Goal: Answer question/provide support: Answer question/provide support

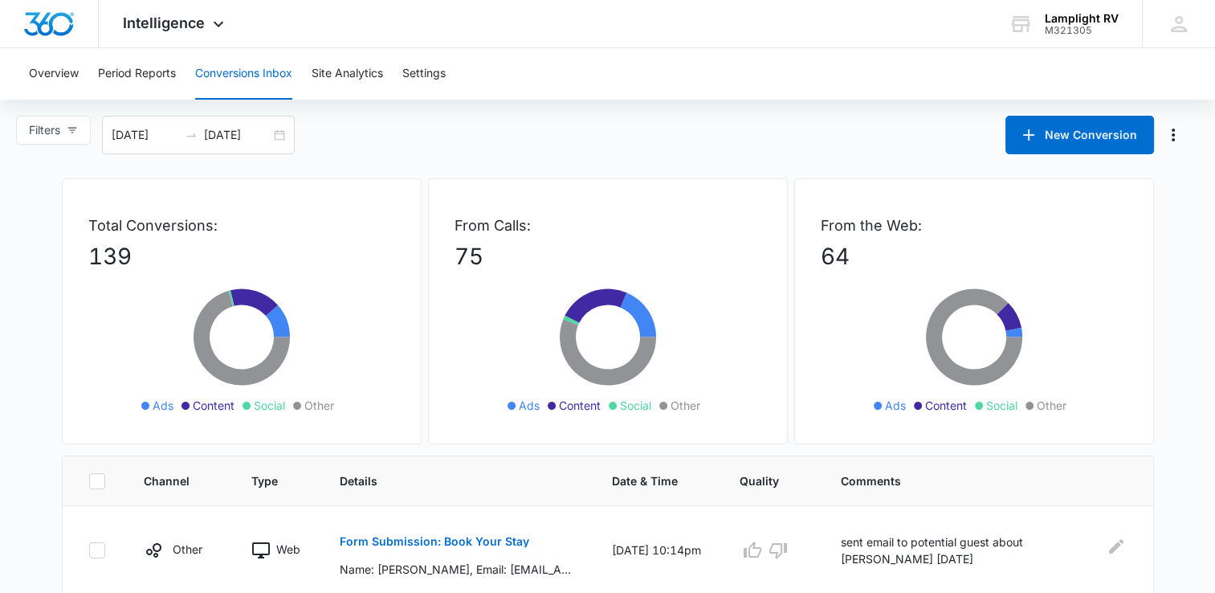
click at [202, 66] on button "Conversions Inbox" at bounding box center [243, 73] width 97 height 51
click at [211, 30] on icon at bounding box center [218, 27] width 19 height 19
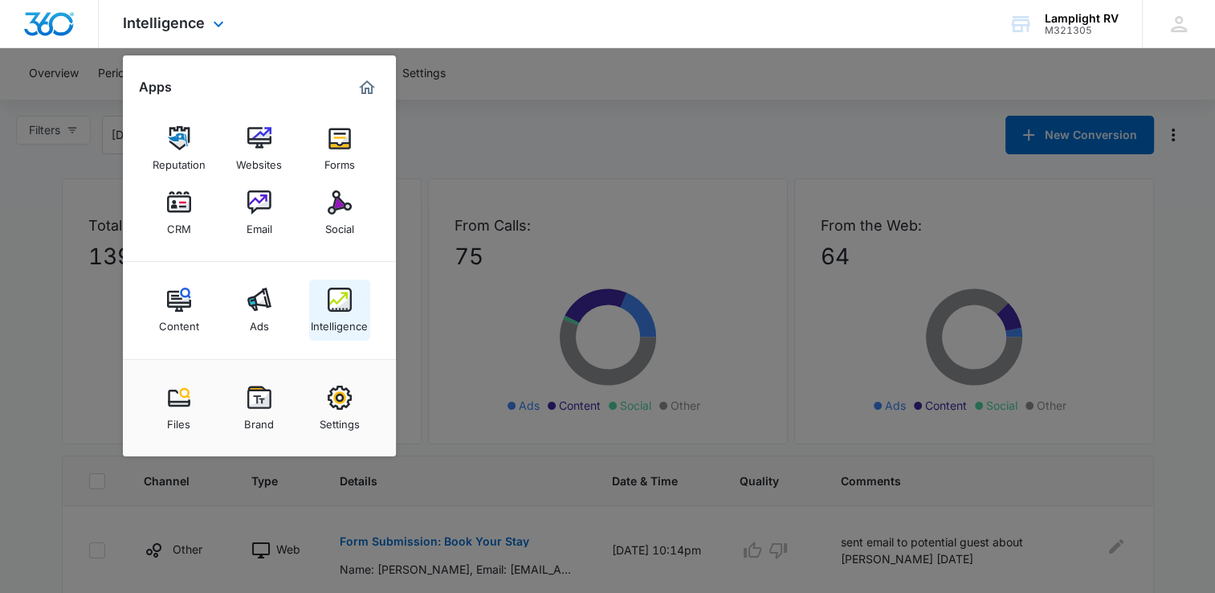
click at [345, 306] on img at bounding box center [340, 300] width 24 height 24
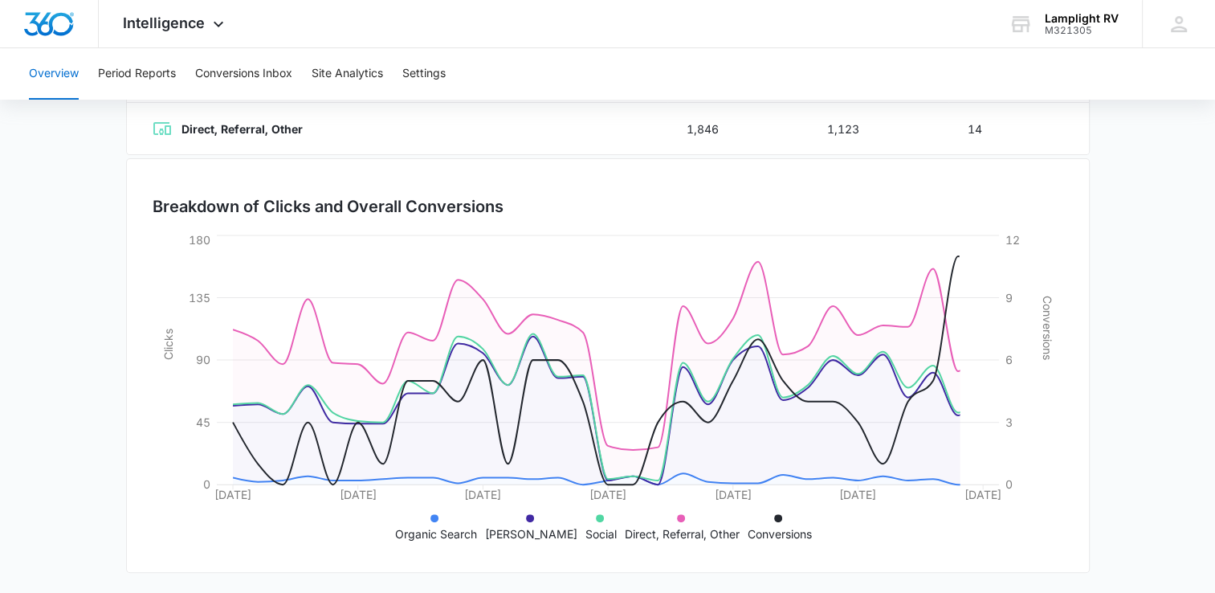
scroll to position [34, 0]
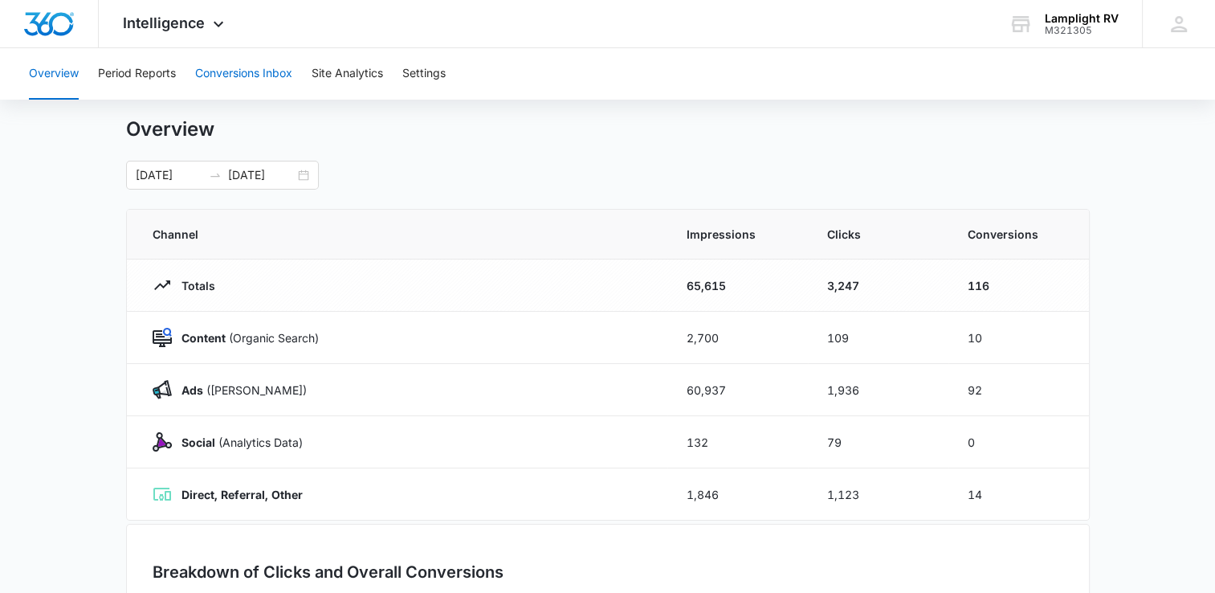
click at [235, 79] on button "Conversions Inbox" at bounding box center [243, 73] width 97 height 51
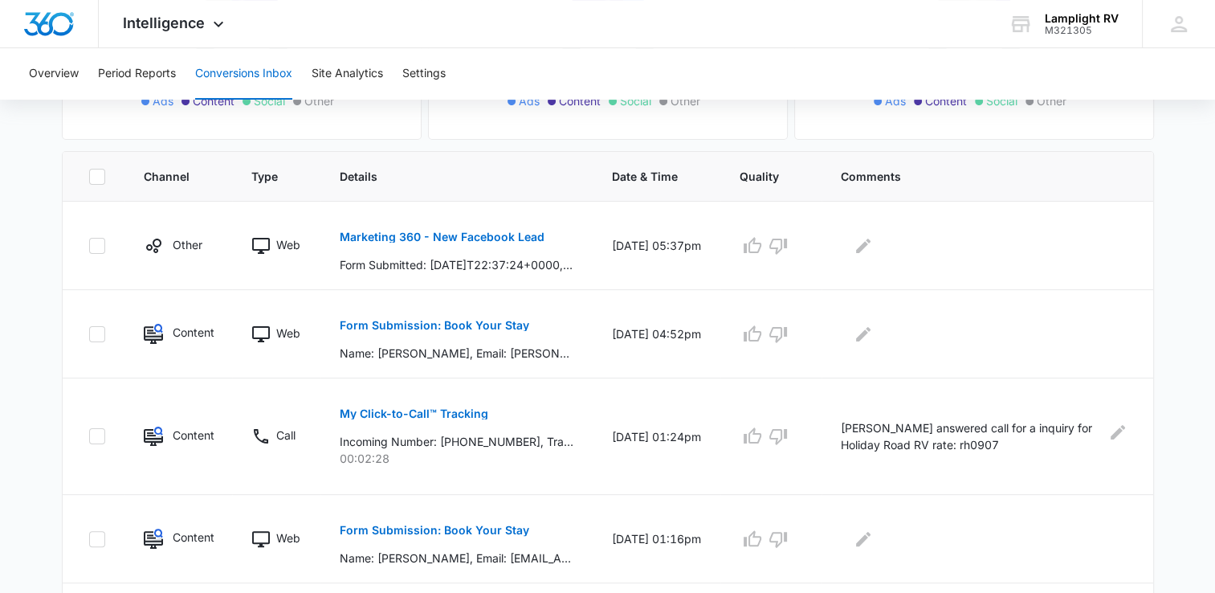
scroll to position [374, 0]
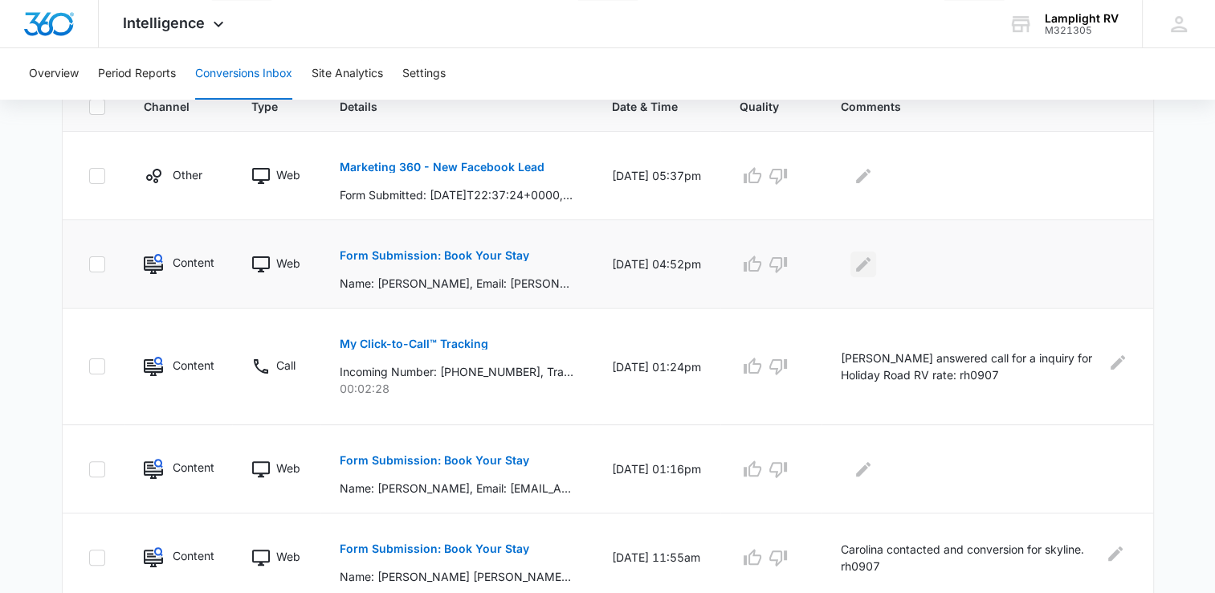
click at [871, 271] on icon "Edit Comments" at bounding box center [863, 264] width 19 height 19
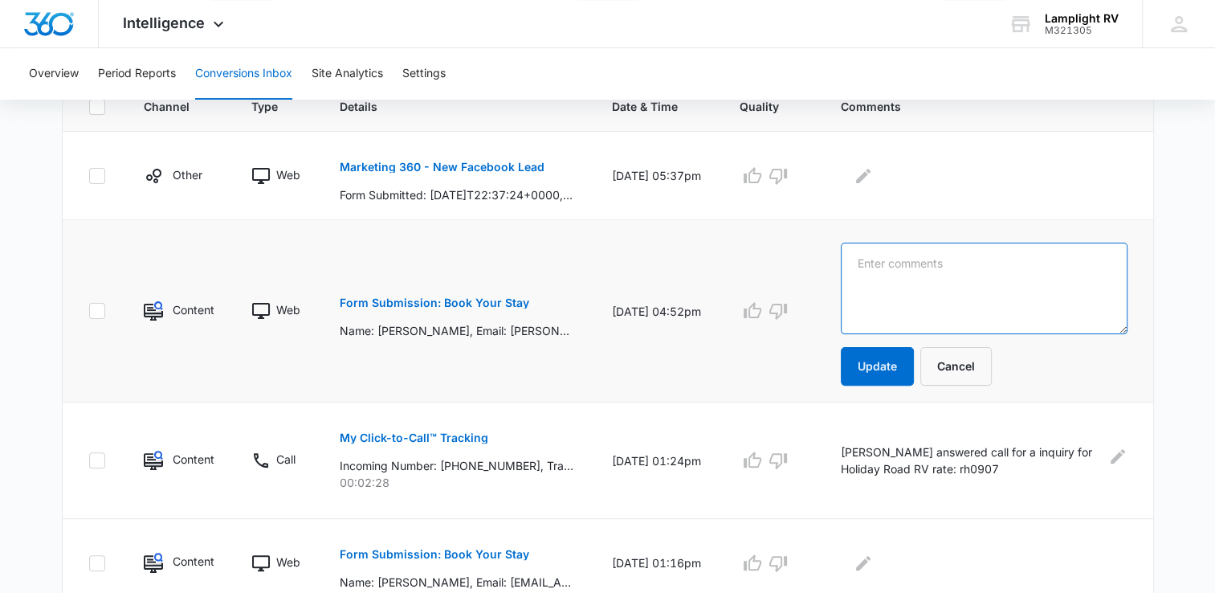
click at [925, 279] on textarea at bounding box center [984, 289] width 286 height 92
click at [1002, 297] on textarea "Emailed information regarding park, wants info on RV rental" at bounding box center [984, 289] width 286 height 92
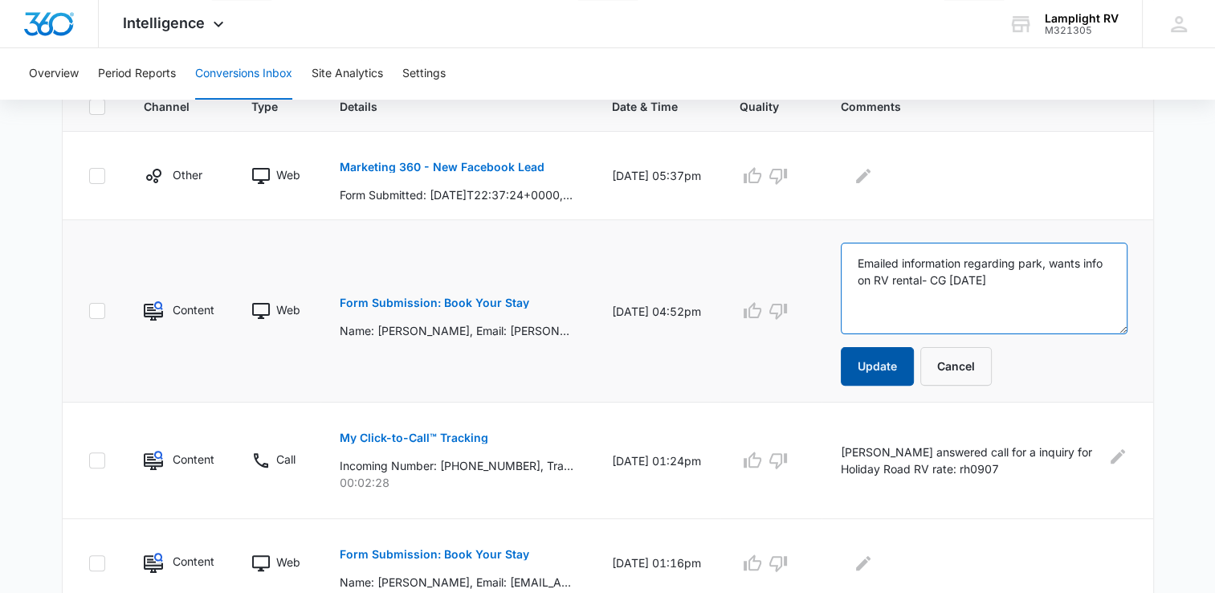
type textarea "Emailed information regarding park, wants info on RV rental- CG [DATE]"
click at [895, 369] on button "Update" at bounding box center [877, 366] width 73 height 39
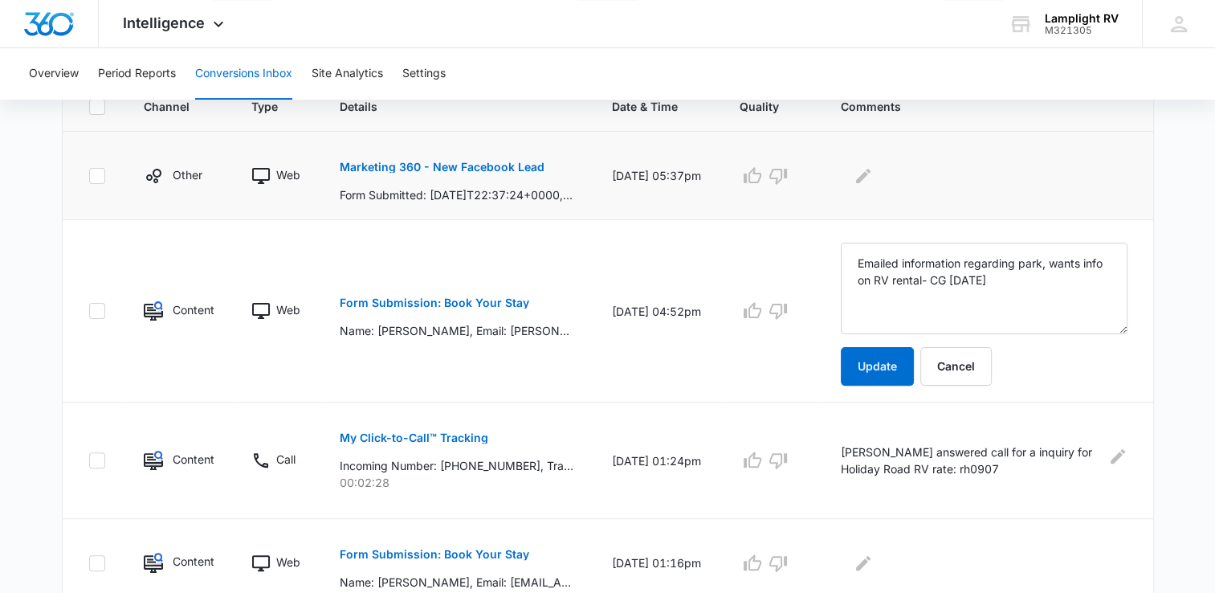
click at [520, 163] on p "Marketing 360 - New Facebook Lead" at bounding box center [442, 166] width 205 height 11
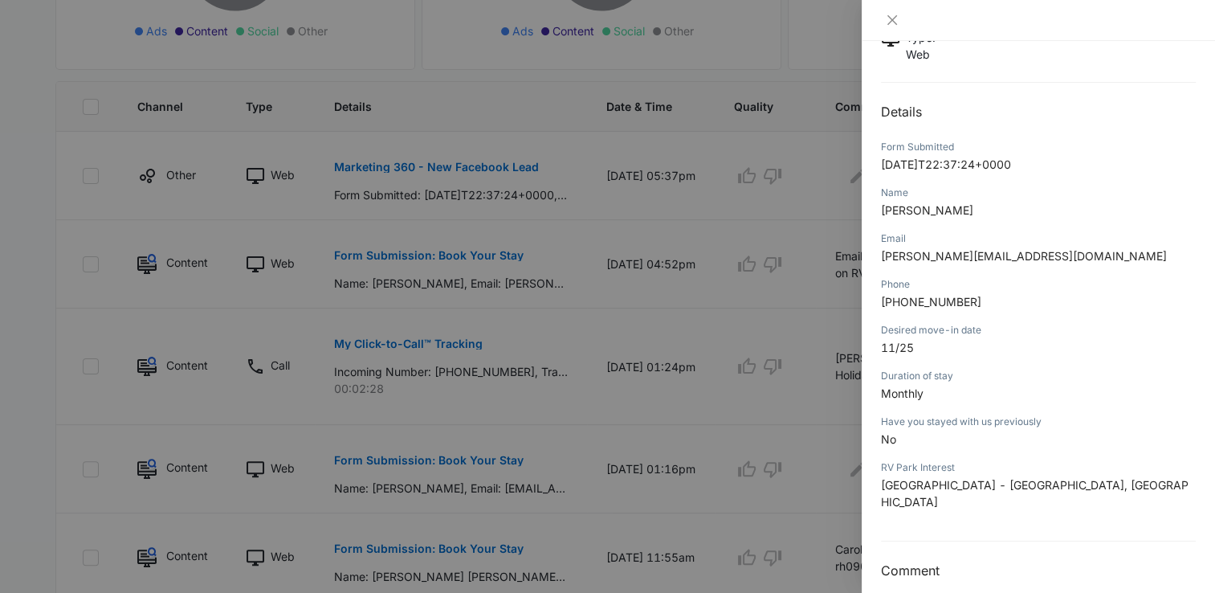
scroll to position [0, 0]
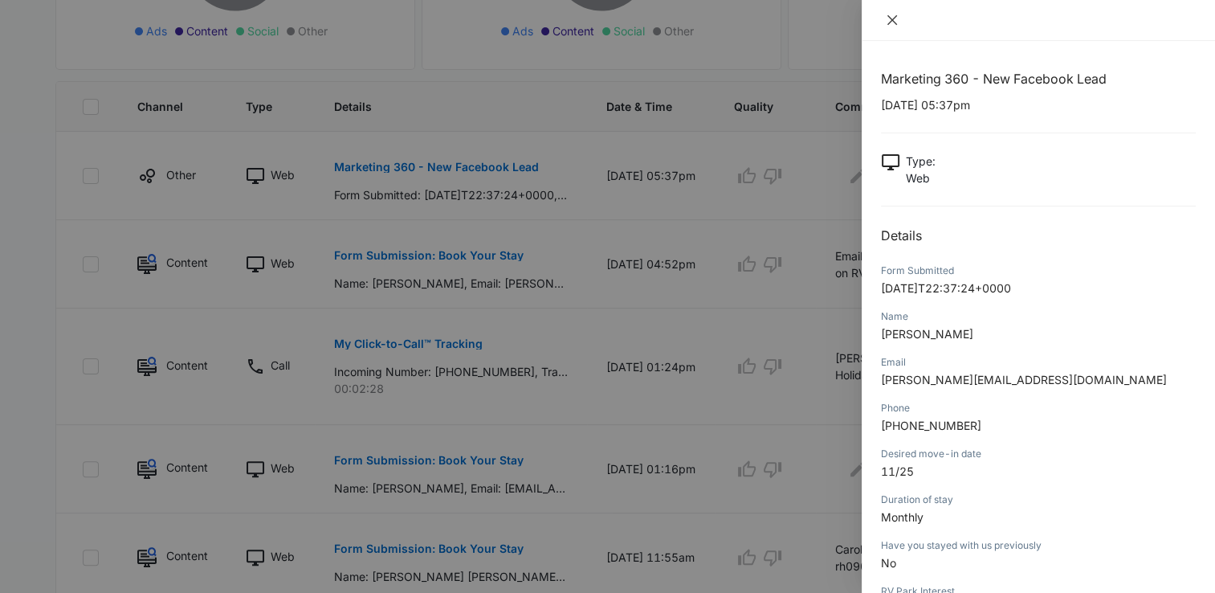
click at [896, 19] on icon "close" at bounding box center [892, 20] width 13 height 13
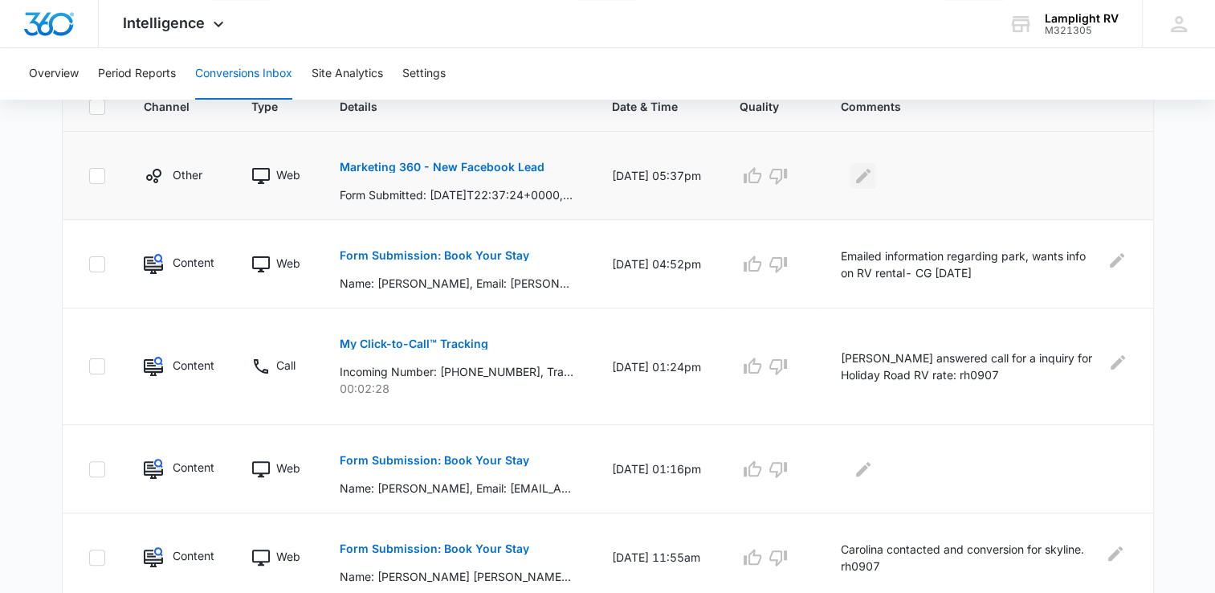
click at [871, 175] on icon "Edit Comments" at bounding box center [863, 175] width 14 height 14
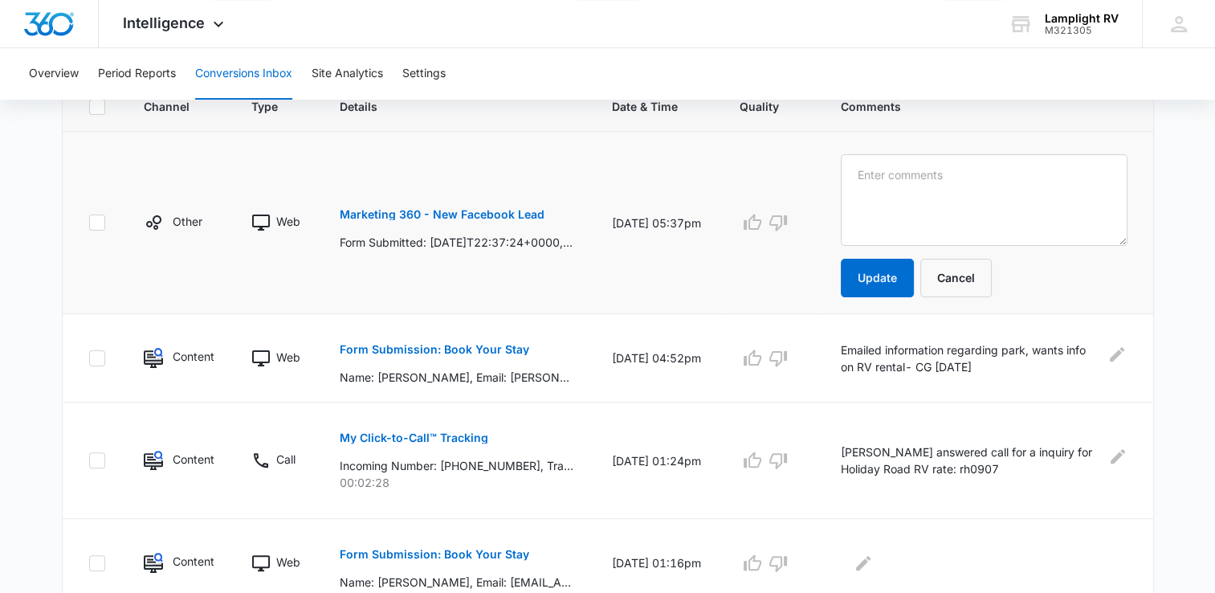
click at [518, 211] on p "Marketing 360 - New Facebook Lead" at bounding box center [442, 214] width 205 height 11
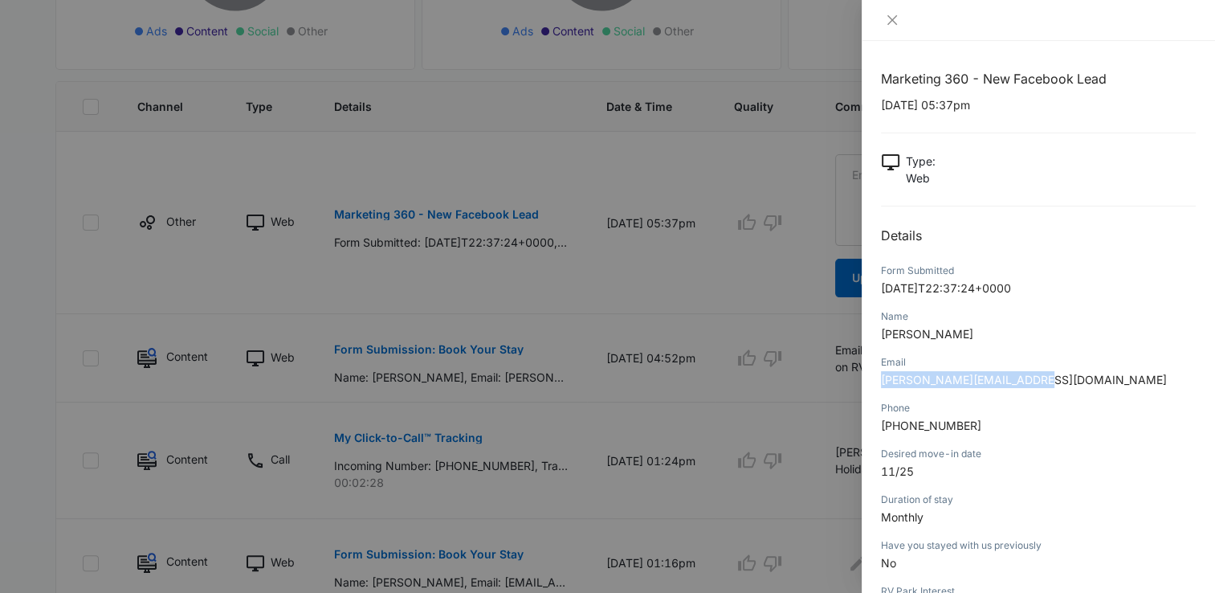
drag, startPoint x: 881, startPoint y: 381, endPoint x: 1027, endPoint y: 385, distance: 146.2
click at [1027, 385] on span "[PERSON_NAME][EMAIL_ADDRESS][DOMAIN_NAME]" at bounding box center [1024, 380] width 286 height 14
copy span "[PERSON_NAME][EMAIL_ADDRESS][DOMAIN_NAME]"
click at [895, 17] on icon "close" at bounding box center [892, 20] width 10 height 10
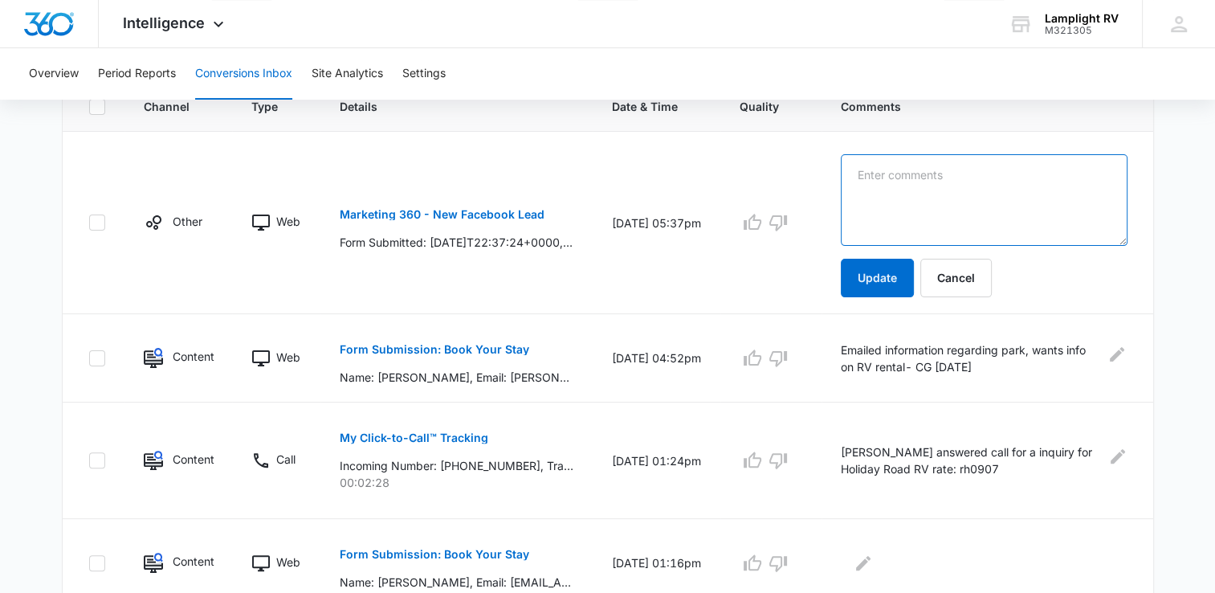
click at [887, 205] on textarea at bounding box center [984, 200] width 286 height 92
type textarea "sent email to guest with DC info- CG"
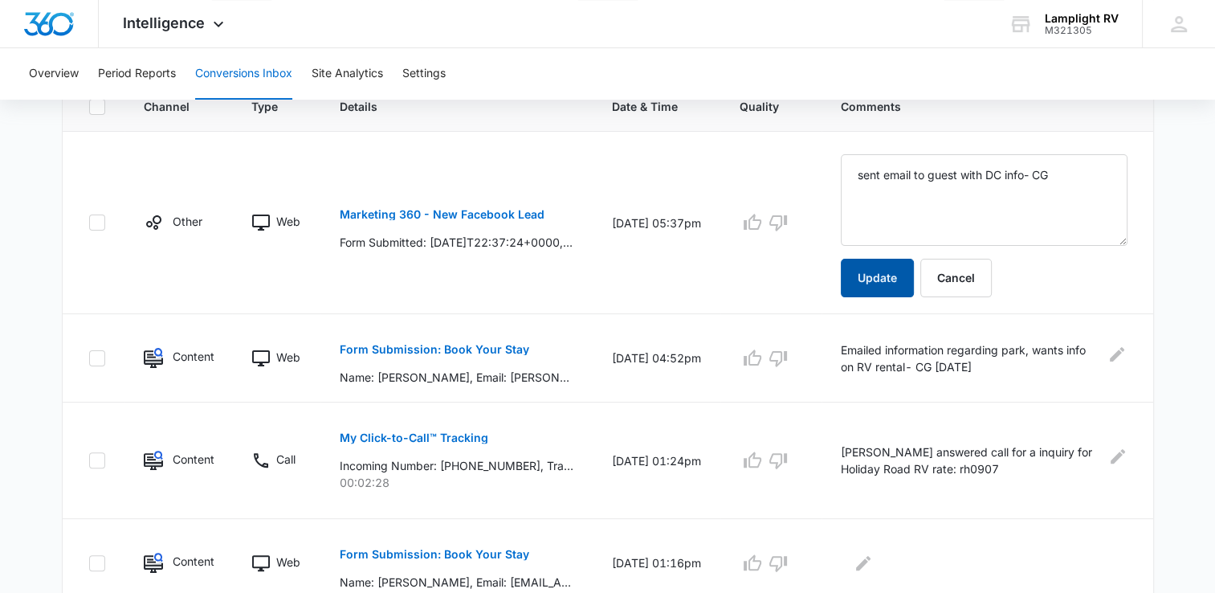
click at [886, 275] on button "Update" at bounding box center [877, 278] width 73 height 39
click at [894, 288] on button "Update" at bounding box center [877, 278] width 73 height 39
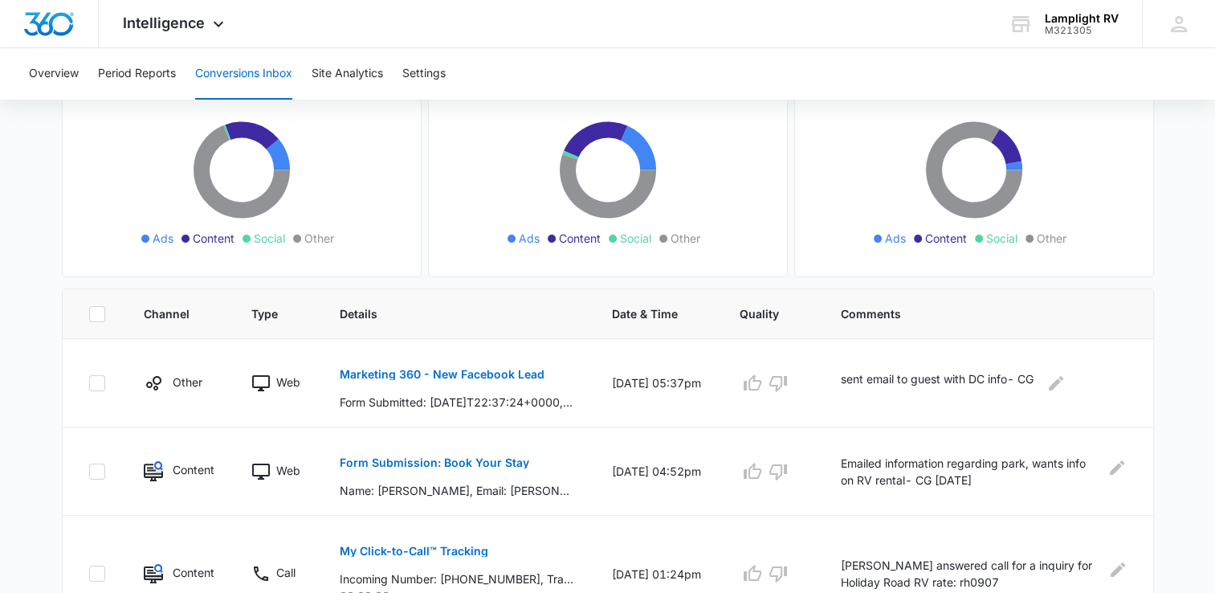
scroll to position [164, 0]
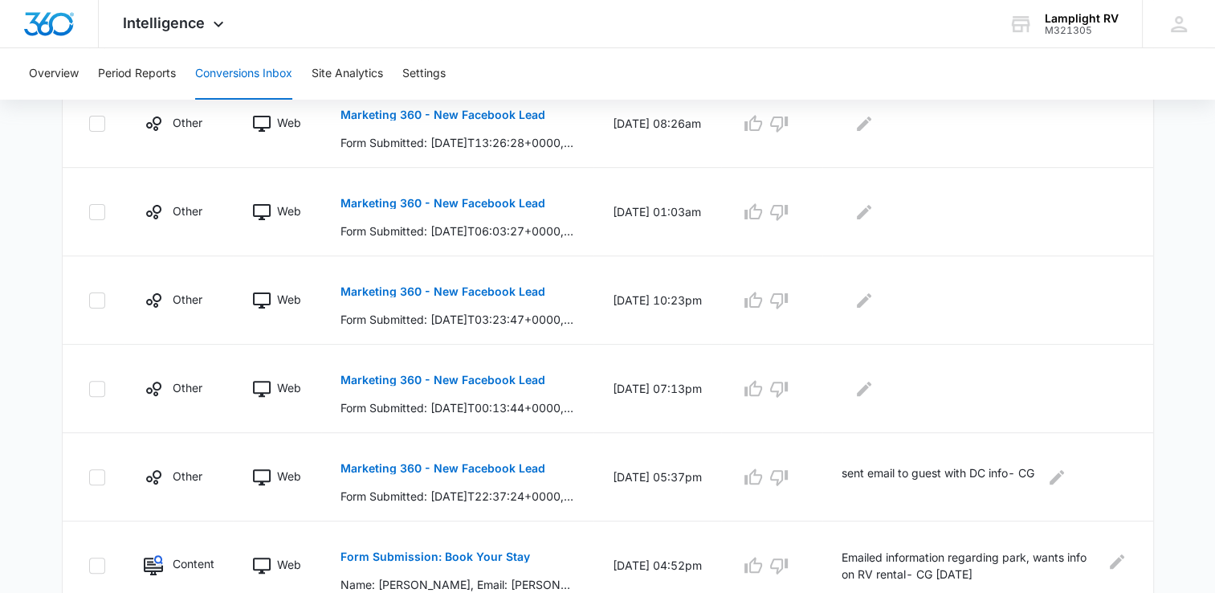
scroll to position [426, 0]
click at [488, 377] on p "Marketing 360 - New Facebook Lead" at bounding box center [443, 380] width 205 height 11
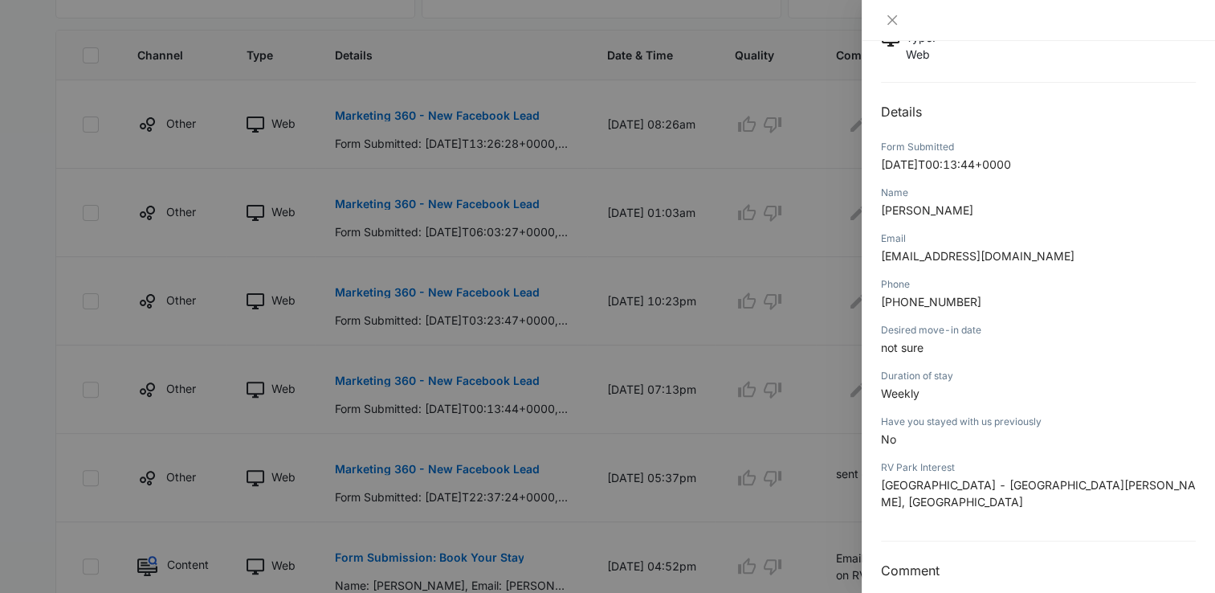
scroll to position [0, 0]
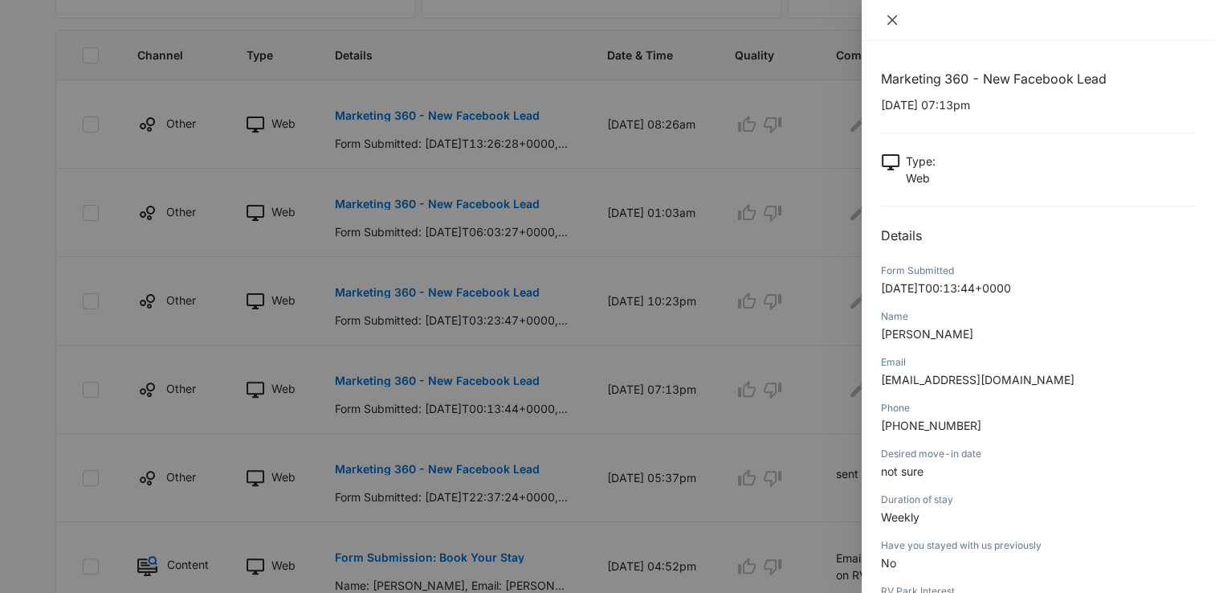
click at [887, 14] on icon "close" at bounding box center [892, 20] width 13 height 13
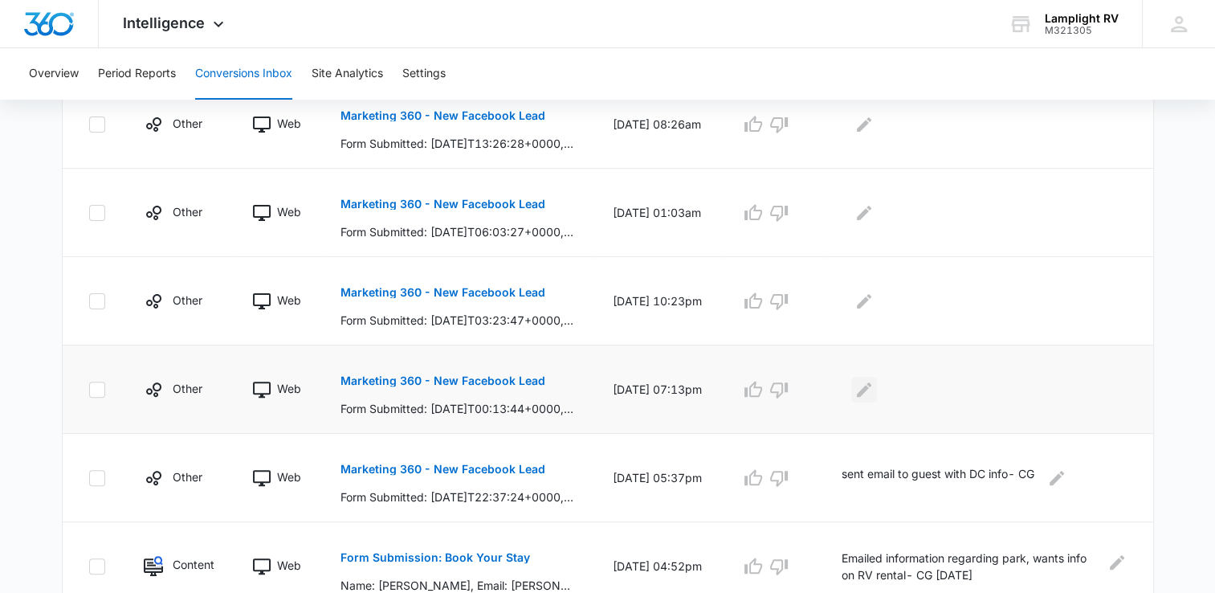
click at [874, 380] on icon "Edit Comments" at bounding box center [864, 389] width 19 height 19
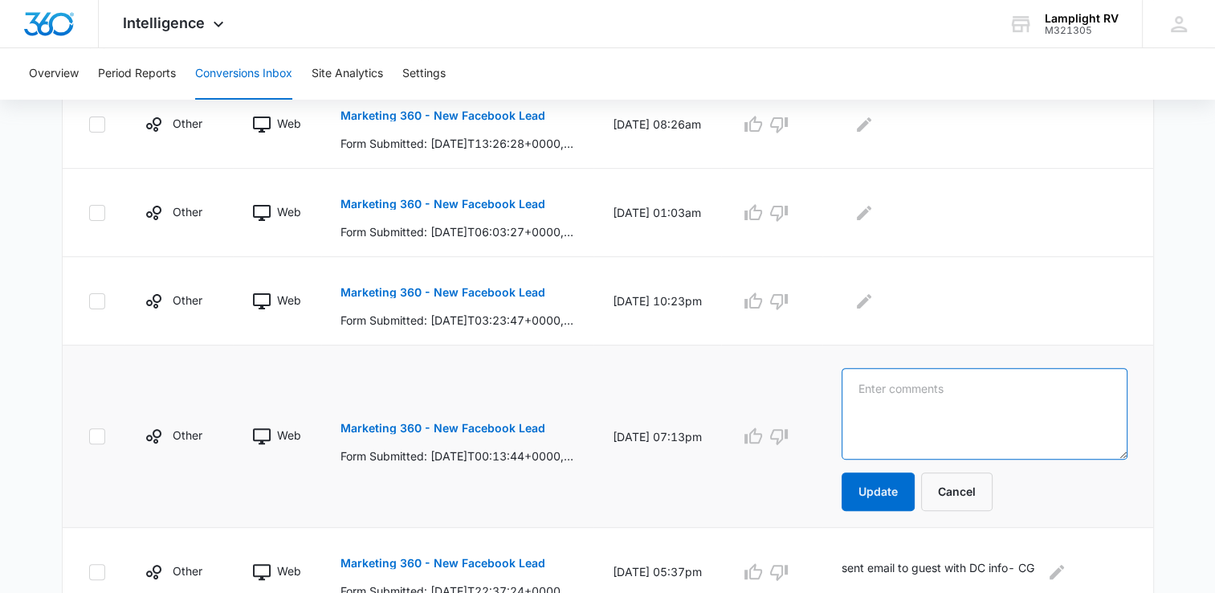
click at [956, 408] on textarea at bounding box center [985, 414] width 286 height 92
drag, startPoint x: 1009, startPoint y: 391, endPoint x: 803, endPoint y: 384, distance: 205.7
click at [803, 384] on tr "Other Web Marketing 360 - New Facebook Lead Form Submitted: 2025-09-07T00:13:44…" at bounding box center [608, 436] width 1091 height 182
type textarea "emailed info- CG 9/7"
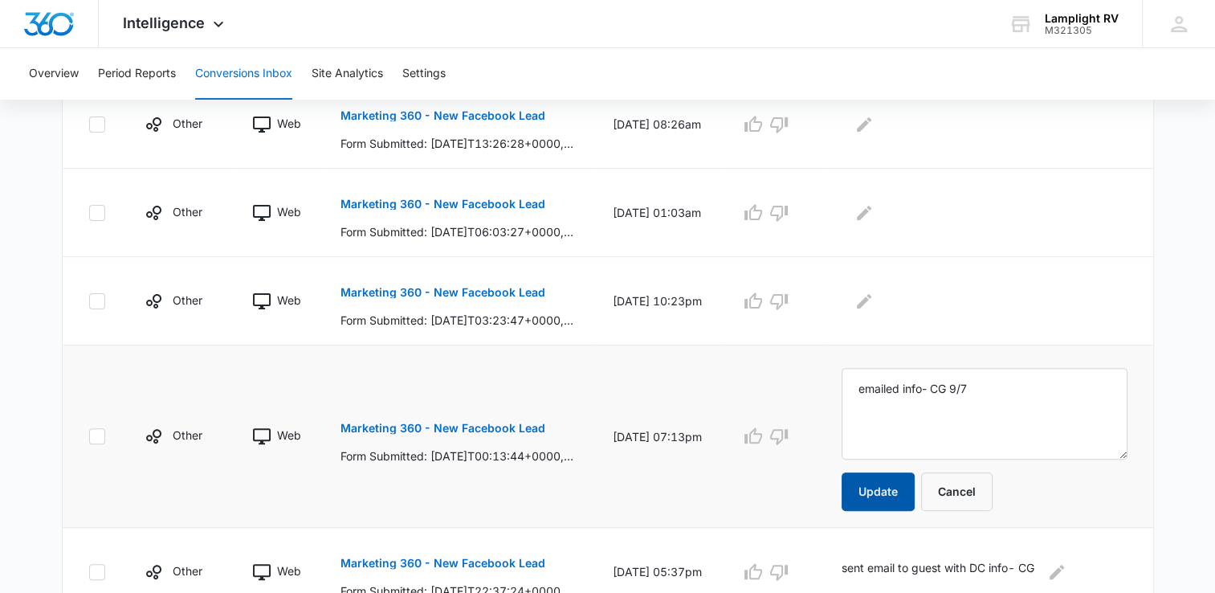
click at [893, 479] on button "Update" at bounding box center [878, 491] width 73 height 39
click at [874, 300] on icon "Edit Comments" at bounding box center [864, 301] width 19 height 19
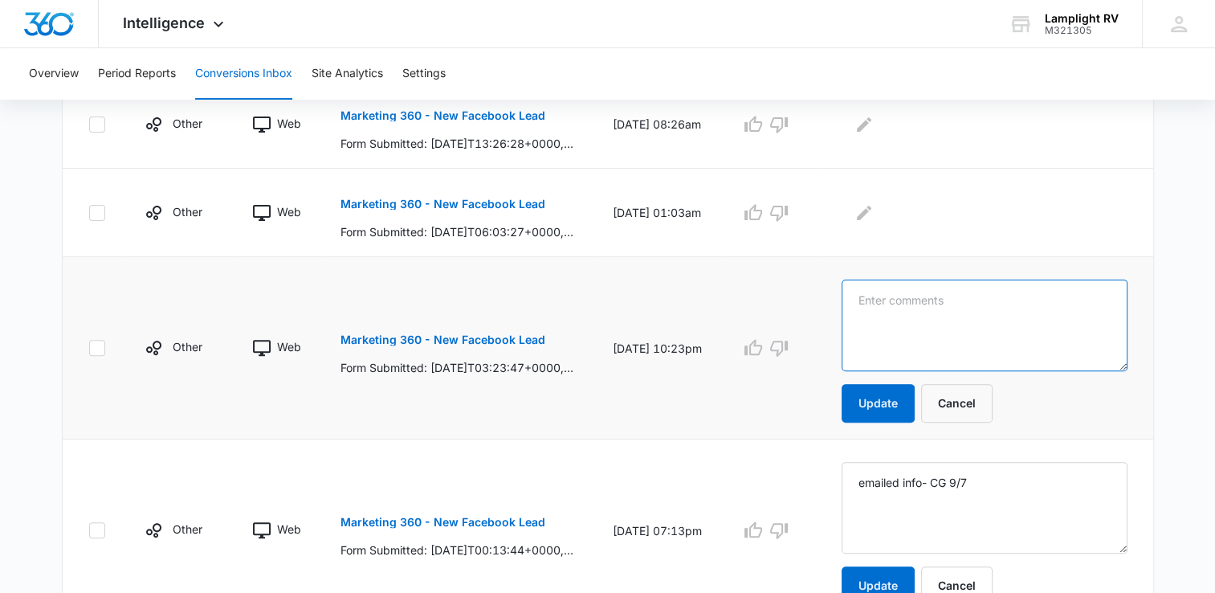
click at [958, 332] on textarea at bounding box center [985, 325] width 286 height 92
paste textarea "emailed info- CG 9/7"
type textarea "emailed info- CG 9/7"
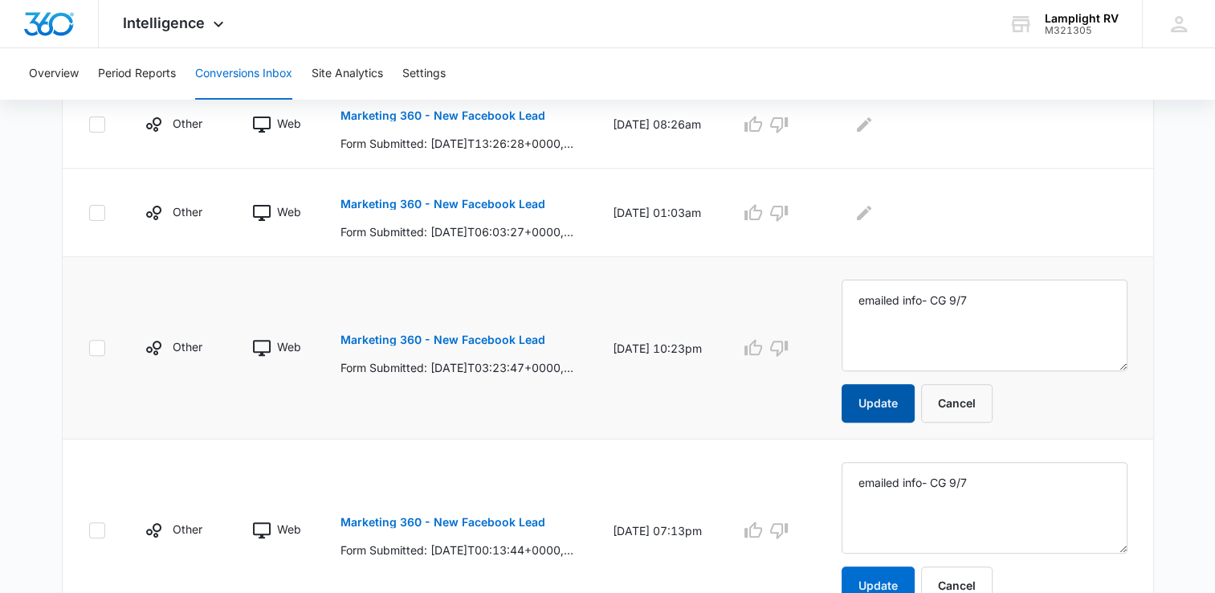
click at [892, 396] on button "Update" at bounding box center [878, 403] width 73 height 39
click at [874, 208] on icon "Edit Comments" at bounding box center [864, 212] width 19 height 19
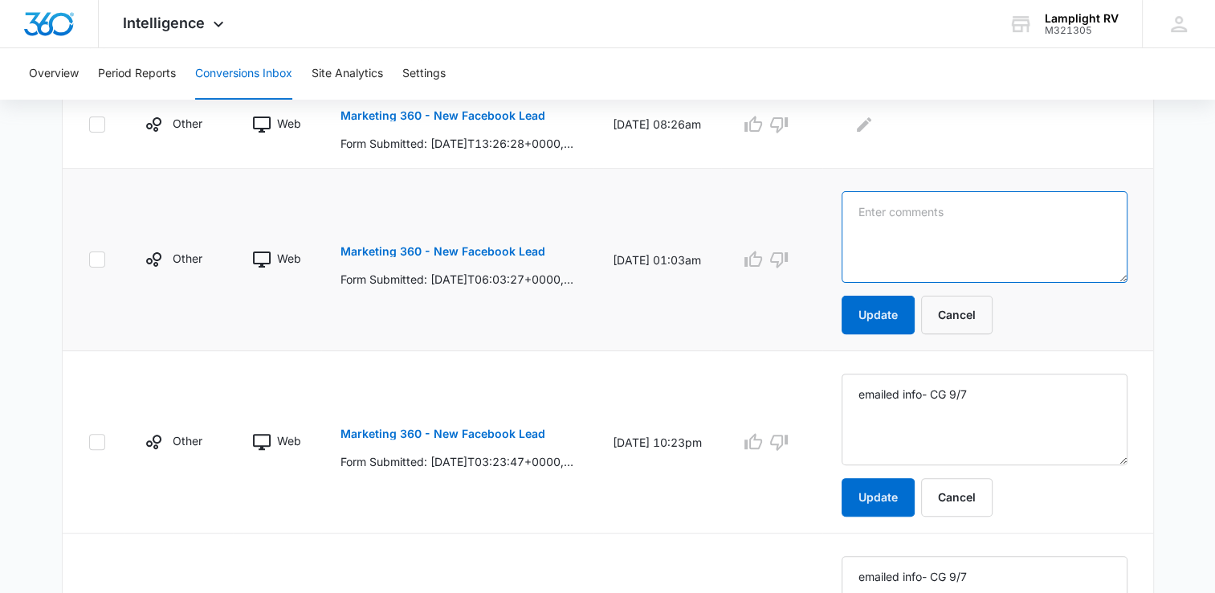
click at [980, 237] on textarea at bounding box center [985, 237] width 286 height 92
paste textarea "emailed info- CG 9/7"
type textarea "emailed info- CG 9/7"
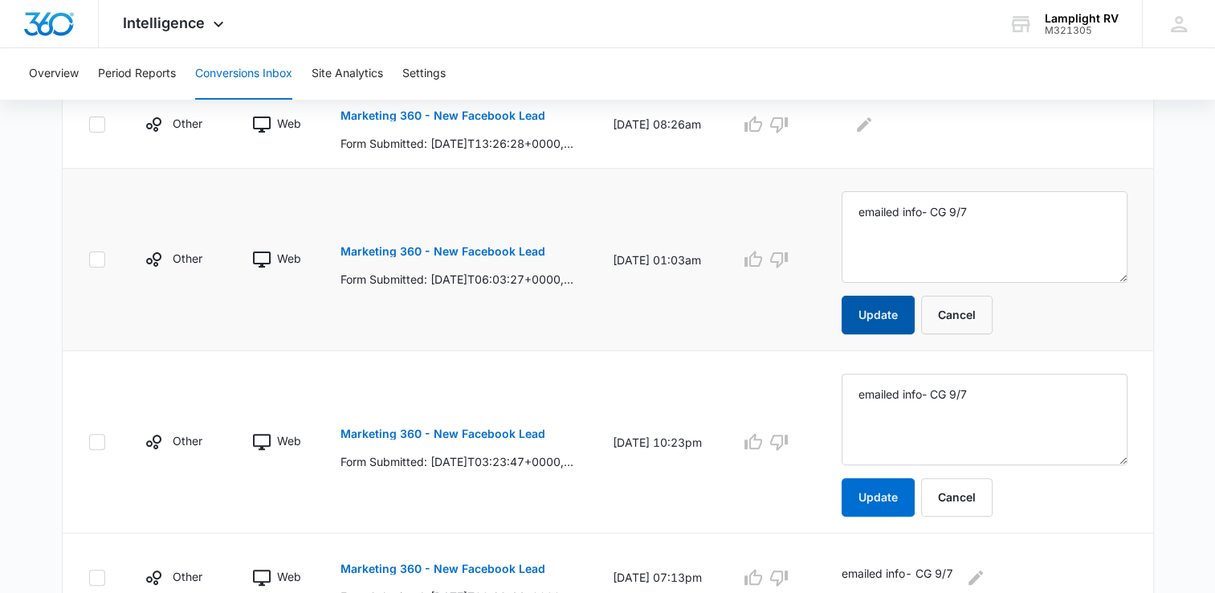
click at [890, 304] on button "Update" at bounding box center [878, 315] width 73 height 39
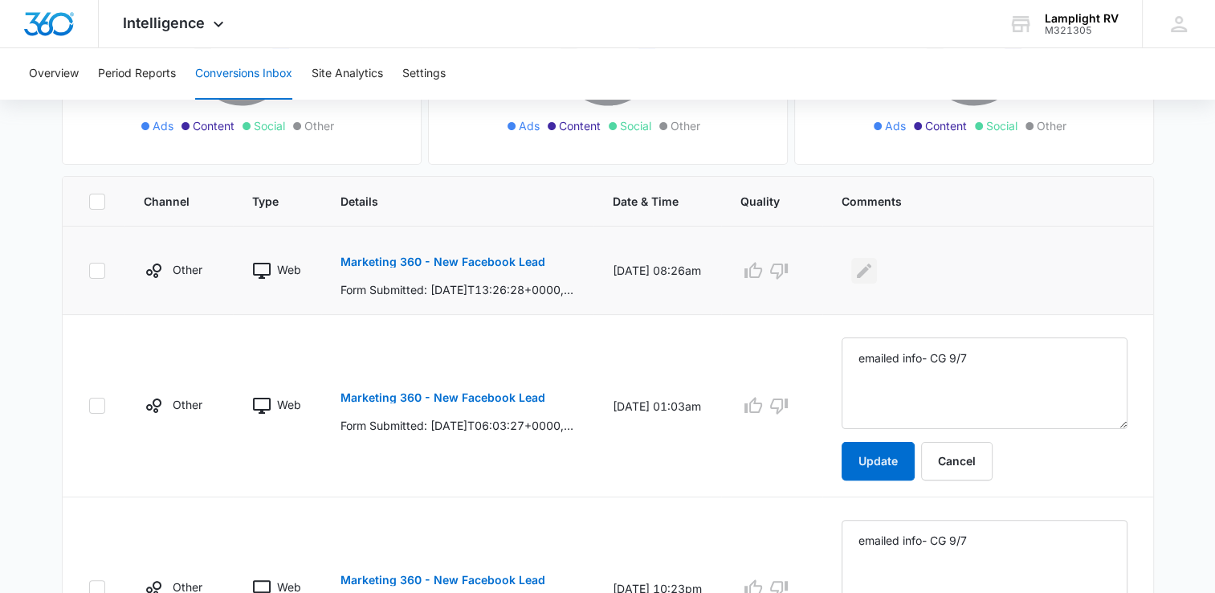
click at [871, 267] on icon "Edit Comments" at bounding box center [864, 270] width 14 height 14
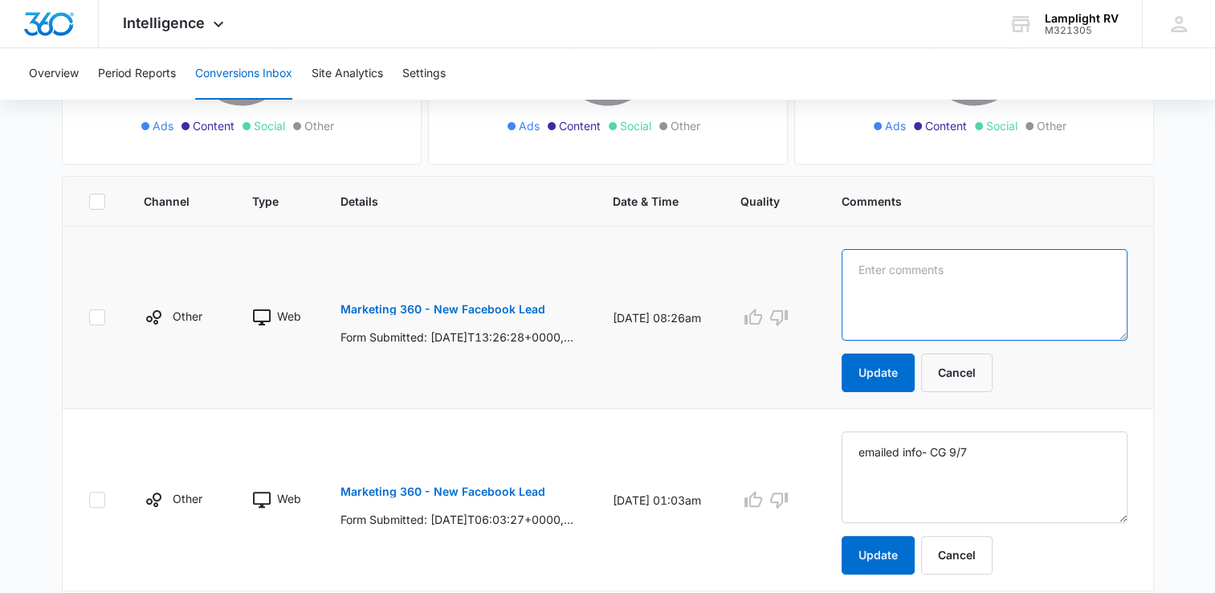
click at [944, 292] on textarea at bounding box center [985, 295] width 286 height 92
paste textarea "emailed info- CG 9/7"
type textarea "emailed info- CG 9/7"
click at [883, 365] on button "Update" at bounding box center [878, 372] width 73 height 39
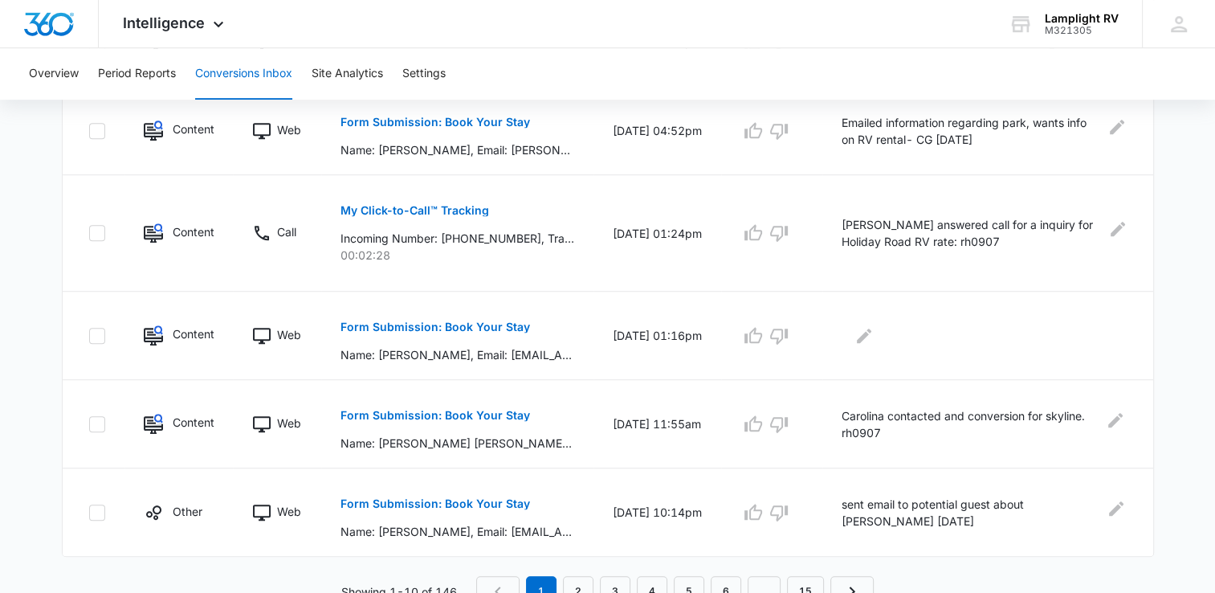
scroll to position [861, 0]
click at [424, 331] on button "Form Submission: Book Your Stay" at bounding box center [436, 327] width 190 height 39
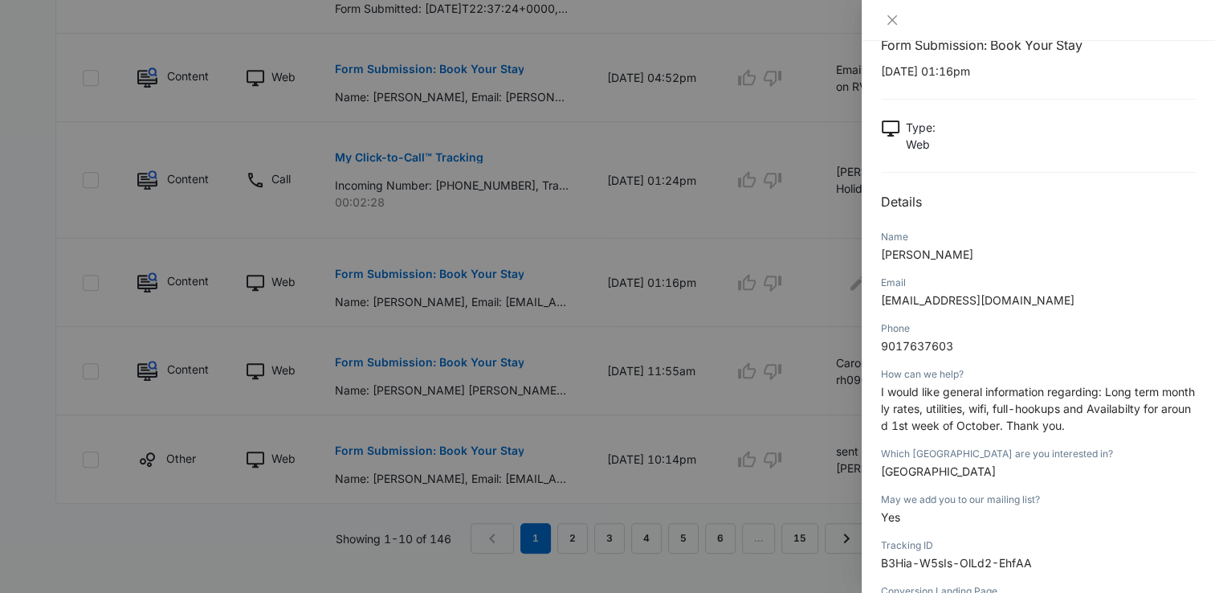
scroll to position [0, 0]
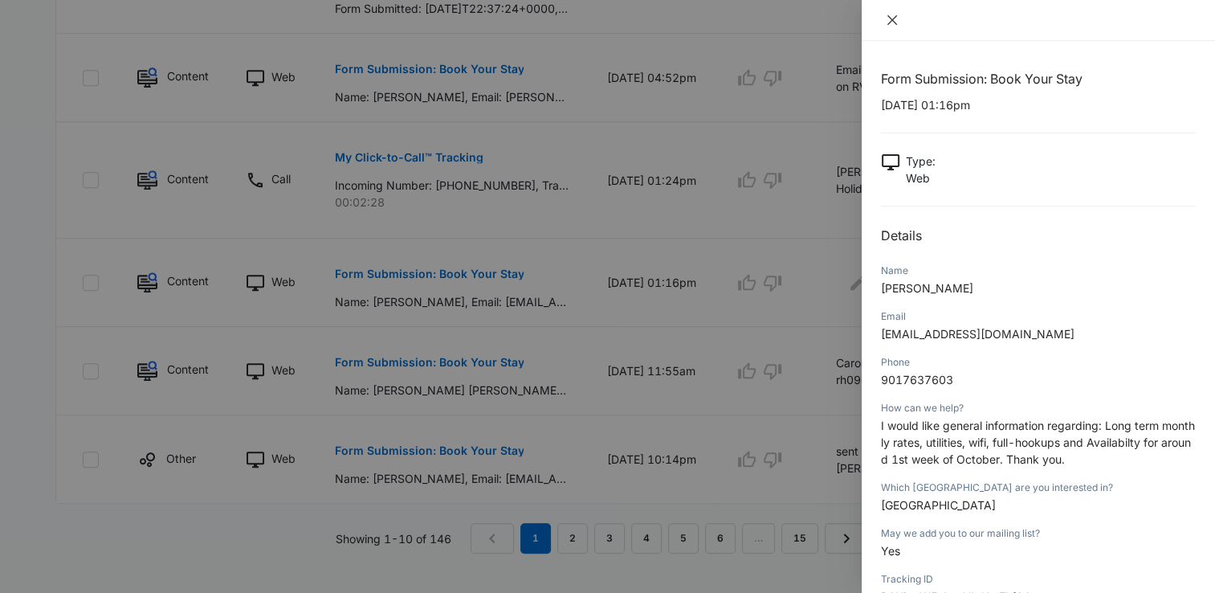
click at [887, 14] on icon "close" at bounding box center [892, 20] width 13 height 13
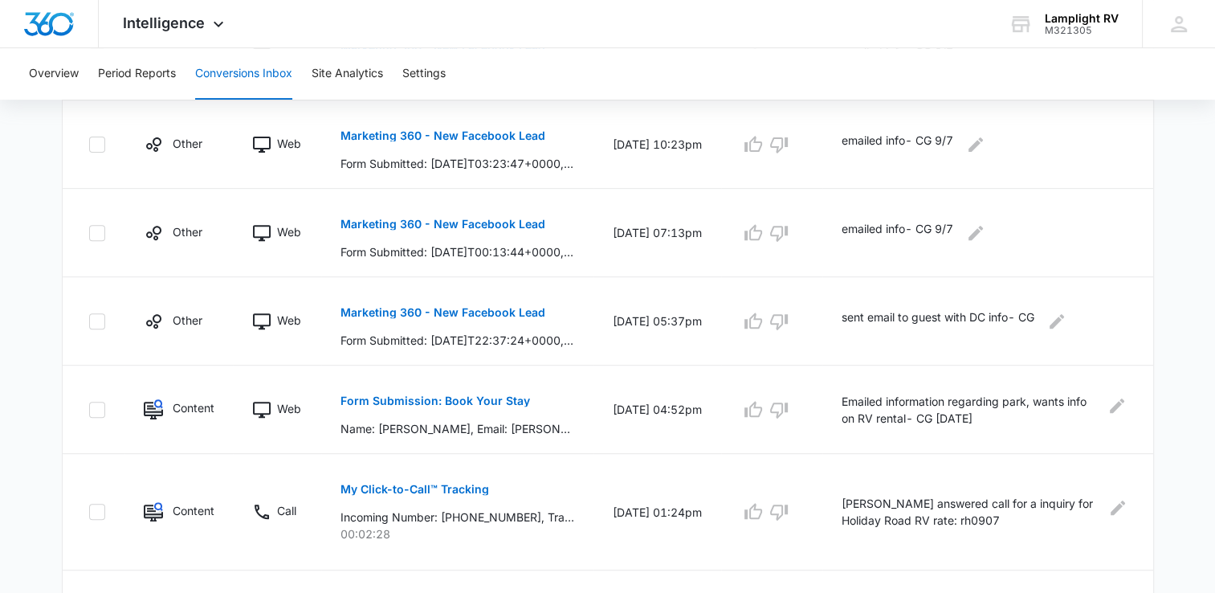
scroll to position [871, 0]
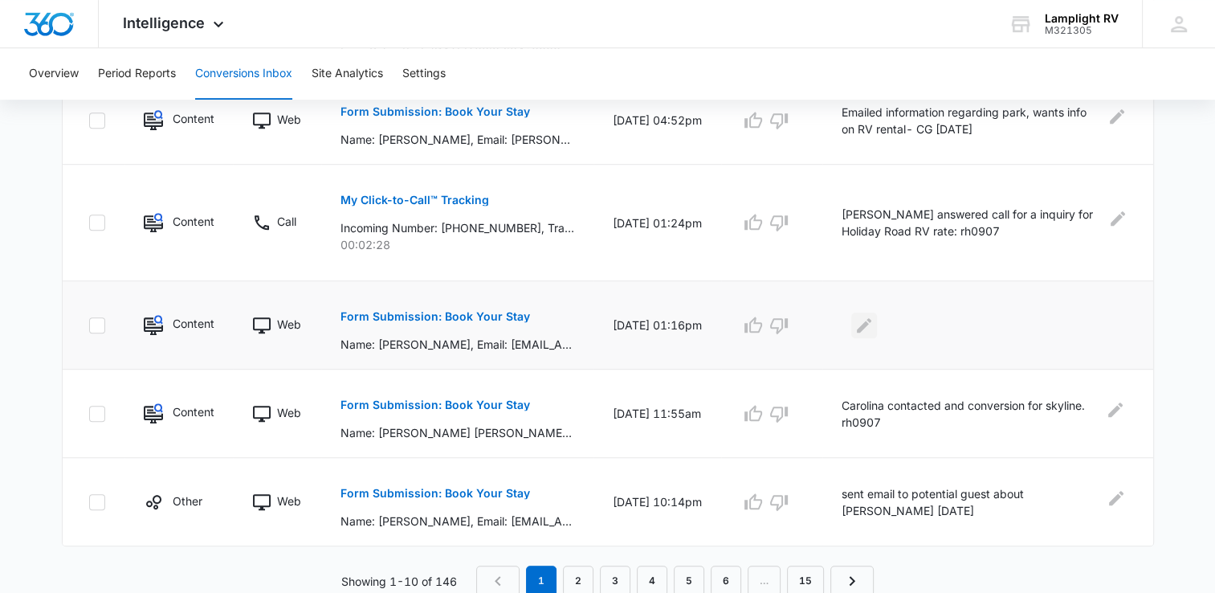
click at [877, 327] on button "Edit Comments" at bounding box center [864, 325] width 26 height 26
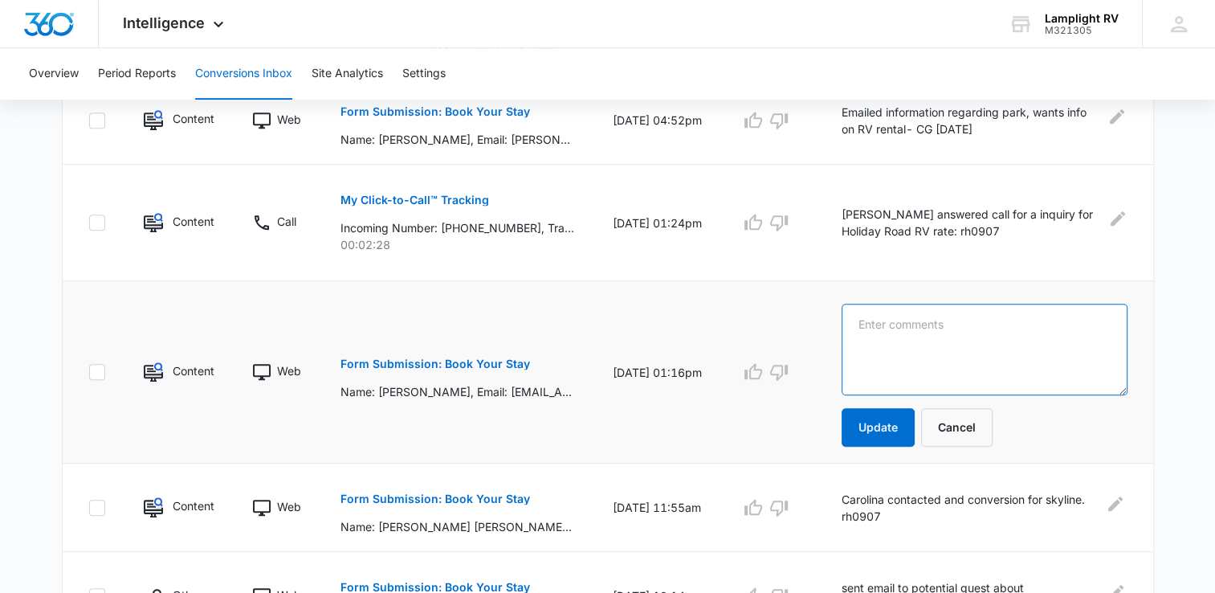
click at [883, 326] on textarea at bounding box center [985, 350] width 286 height 92
type textarea "sent email regarding LR- CG 9/6/25"
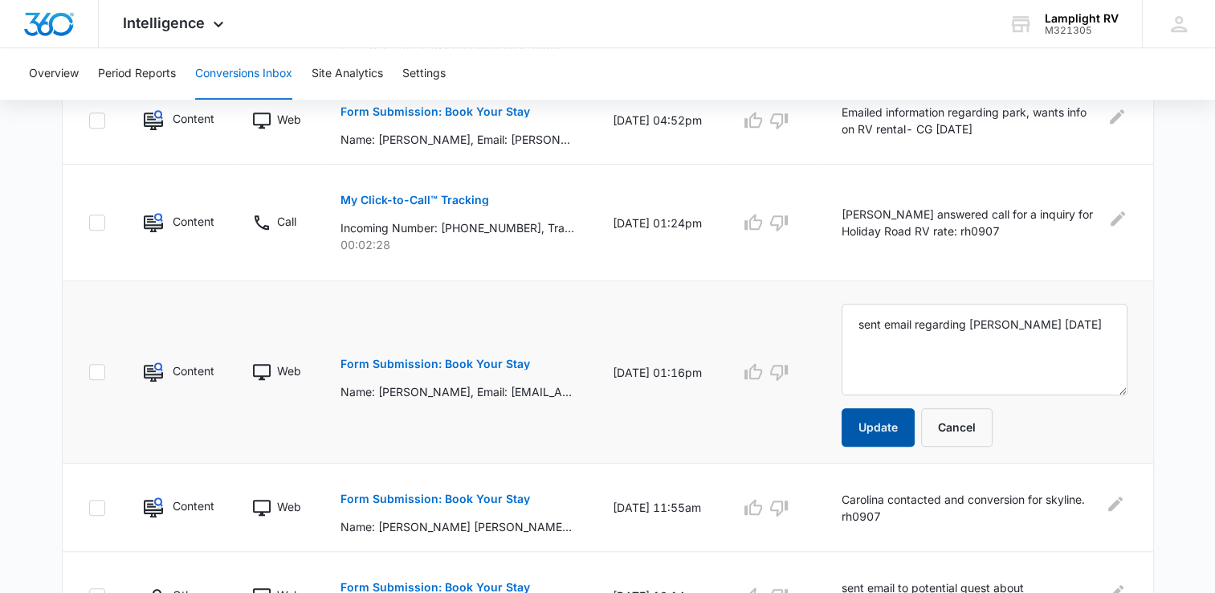
click at [881, 419] on button "Update" at bounding box center [878, 427] width 73 height 39
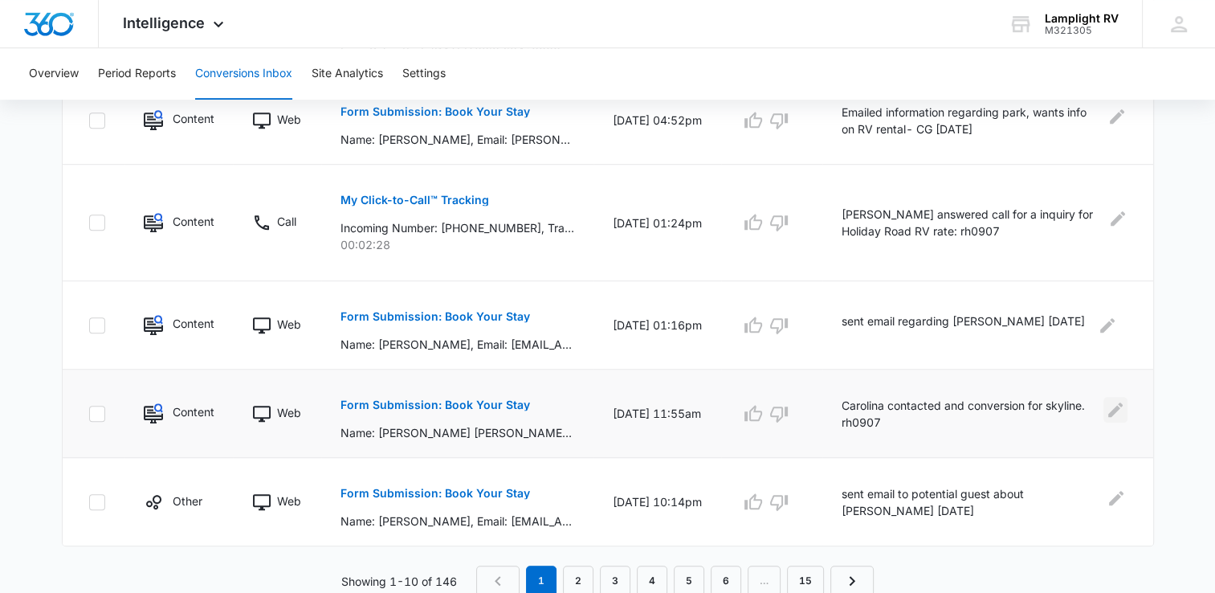
click at [1106, 407] on icon "Edit Comments" at bounding box center [1115, 409] width 19 height 19
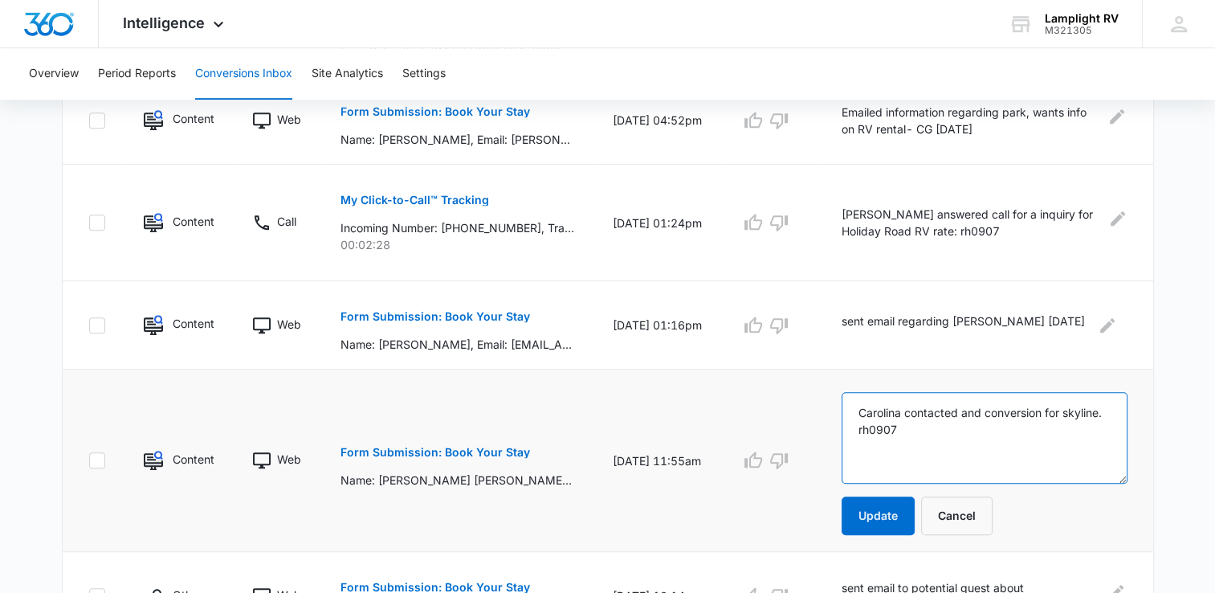
click at [908, 425] on textarea "Carolina contacted and conversion for skyline. rh0907" at bounding box center [985, 438] width 286 height 92
type textarea "Carolina contacted and conversion for Aurora Gardens. rh0907"
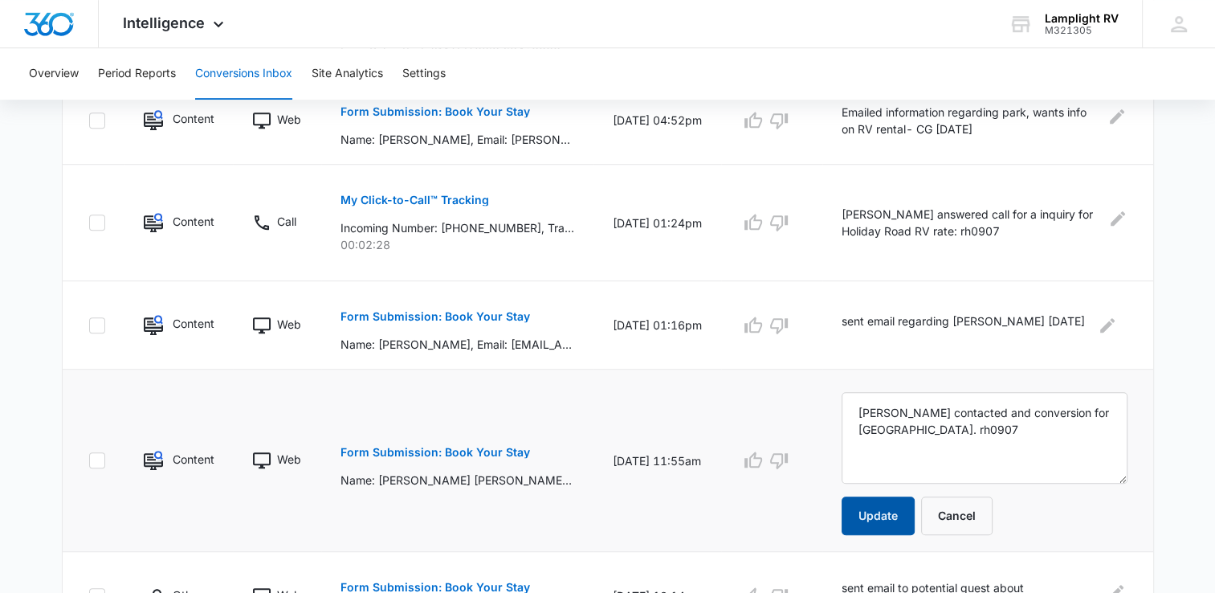
click at [900, 519] on button "Update" at bounding box center [878, 515] width 73 height 39
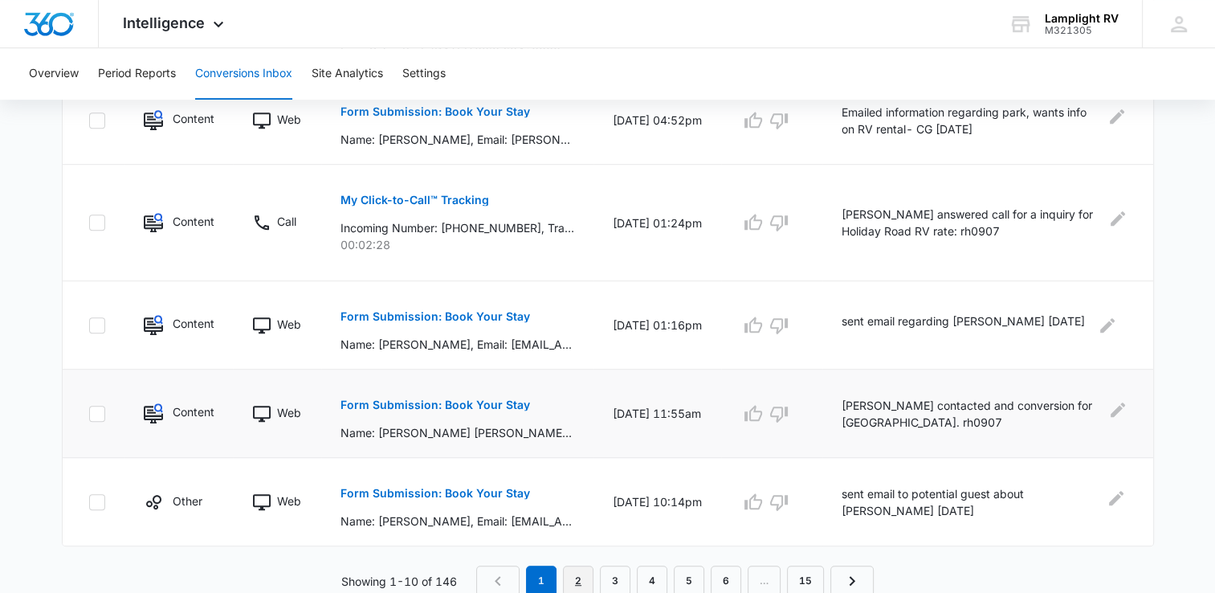
click at [581, 579] on link "2" at bounding box center [578, 580] width 31 height 31
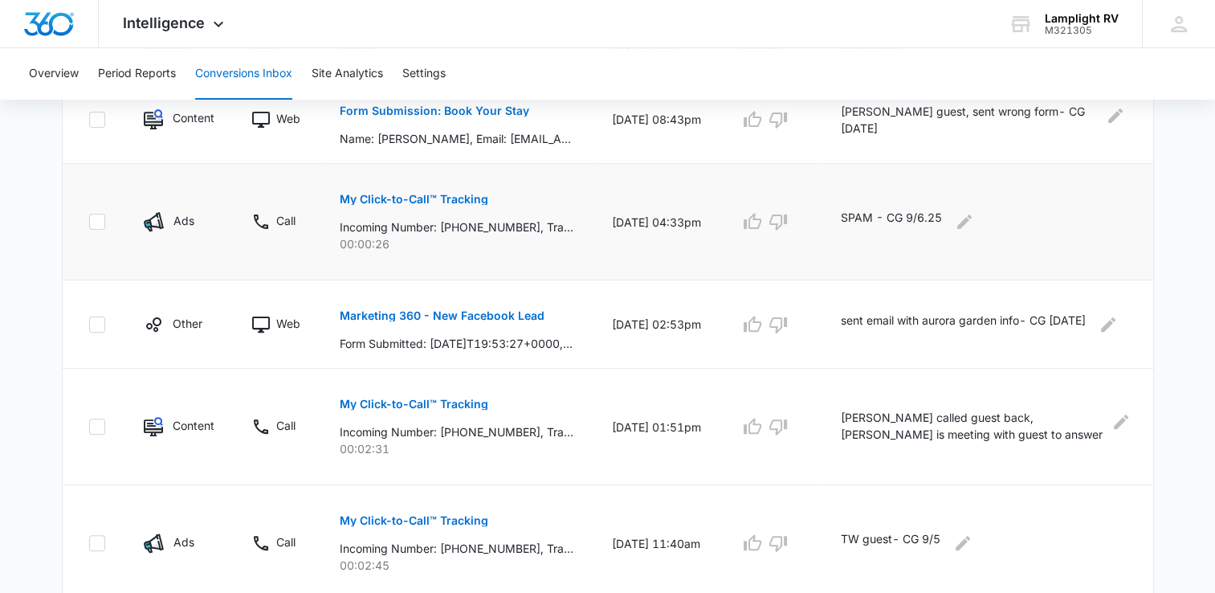
scroll to position [349, 0]
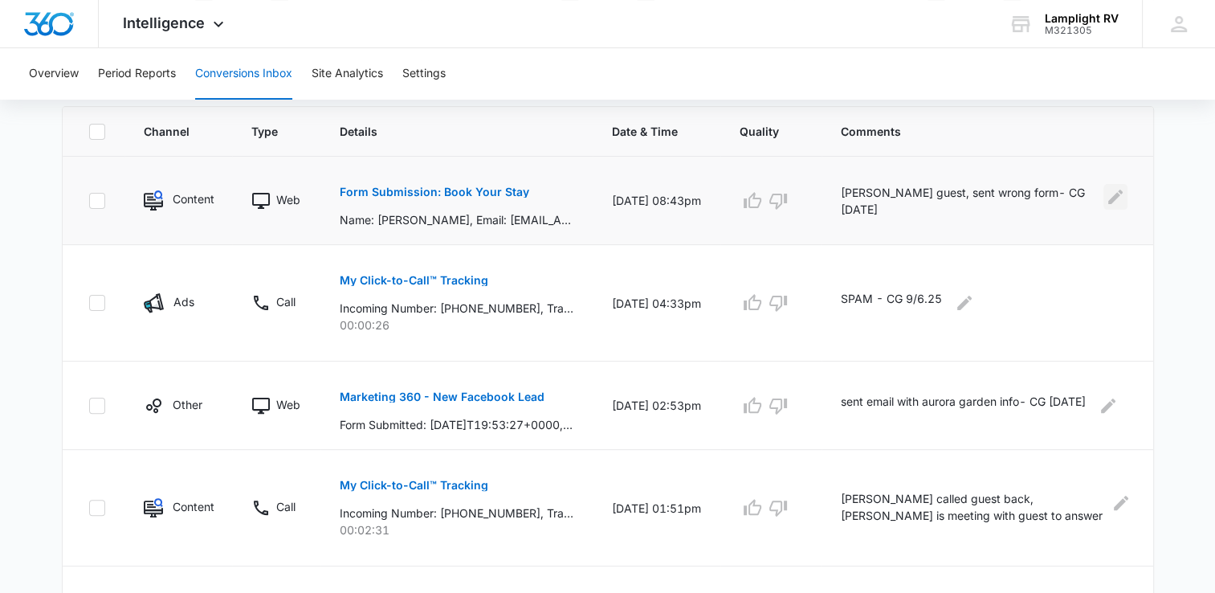
click at [1108, 199] on icon "Edit Comments" at bounding box center [1115, 196] width 14 height 14
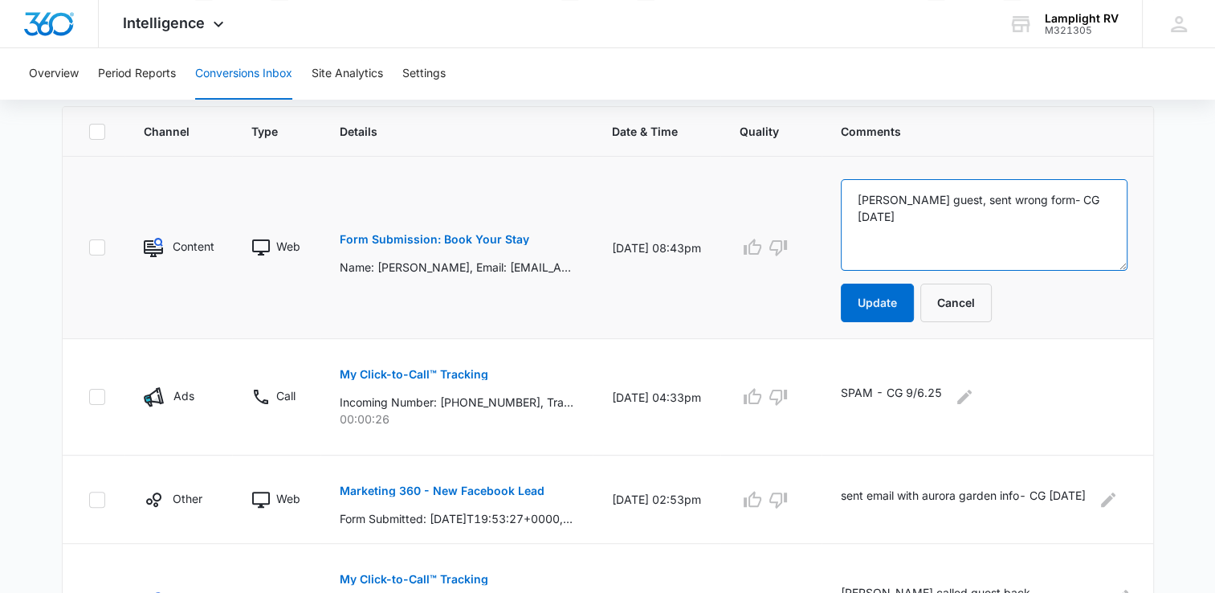
drag, startPoint x: 1038, startPoint y: 190, endPoint x: 840, endPoint y: 195, distance: 197.6
click at [840, 195] on td "Tracy tw guest, sent wrong form- CG 9/6/25 Update Cancel" at bounding box center [987, 248] width 331 height 182
type textarea "Conversion for AG by Tracy- CG 9/6/25"
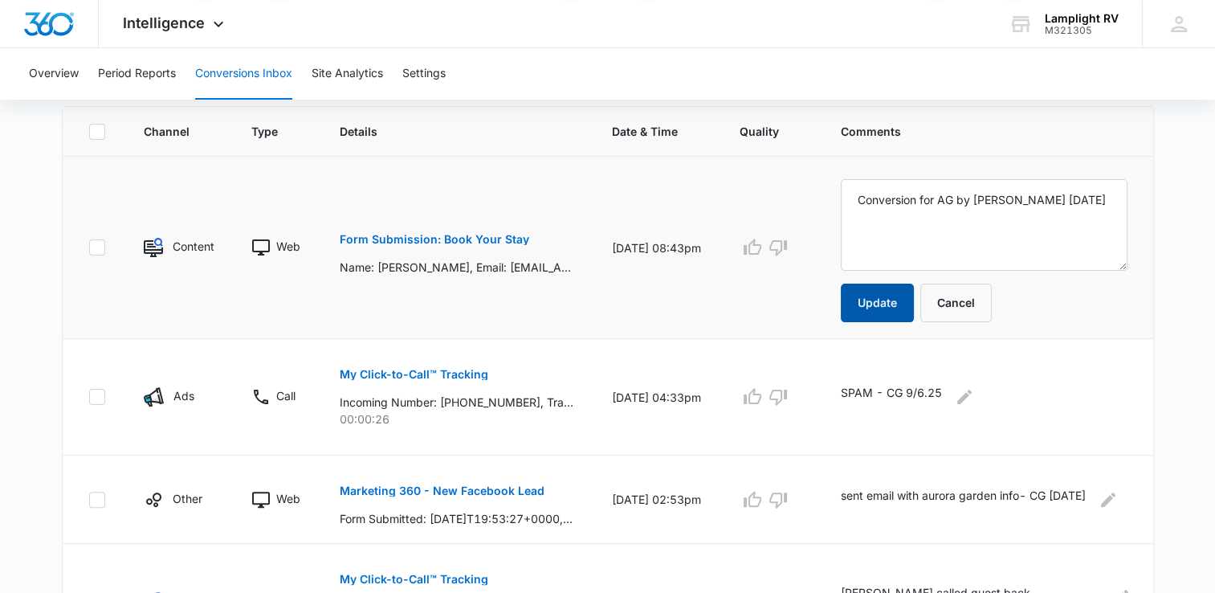
click at [891, 302] on button "Update" at bounding box center [877, 302] width 73 height 39
click at [891, 296] on button "Update" at bounding box center [877, 302] width 73 height 39
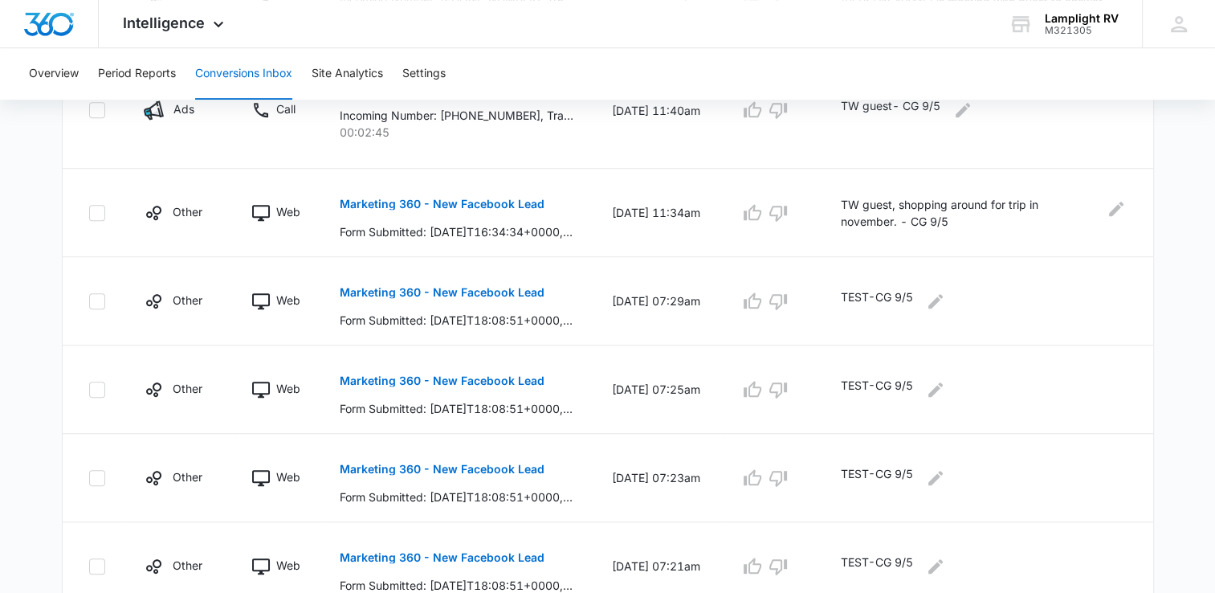
scroll to position [928, 0]
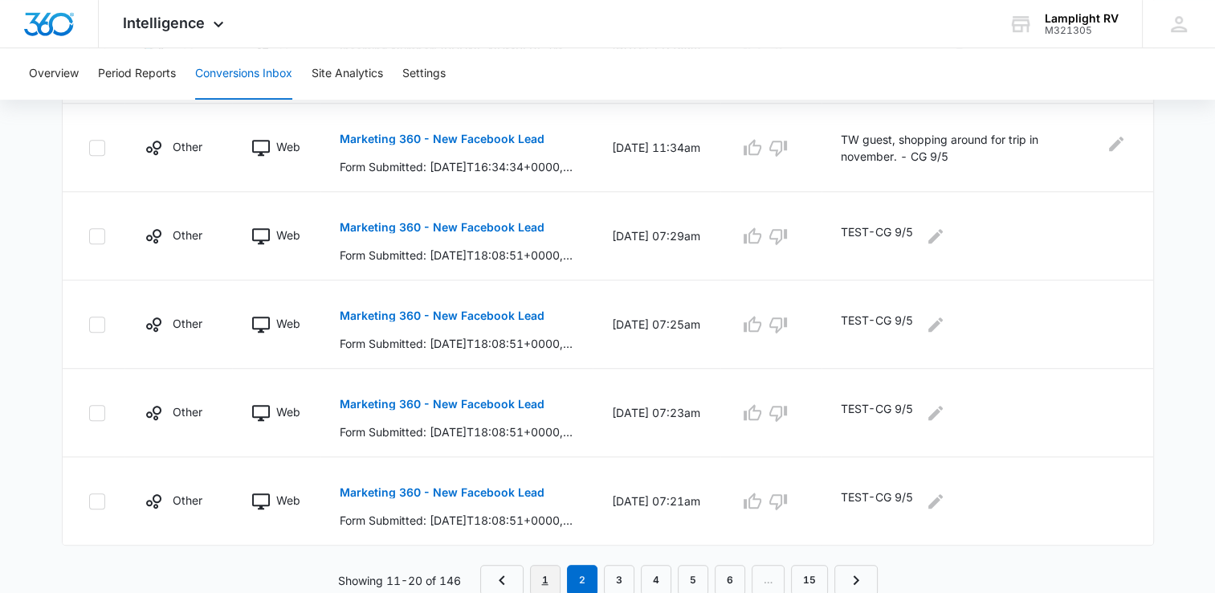
click at [538, 577] on link "1" at bounding box center [545, 580] width 31 height 31
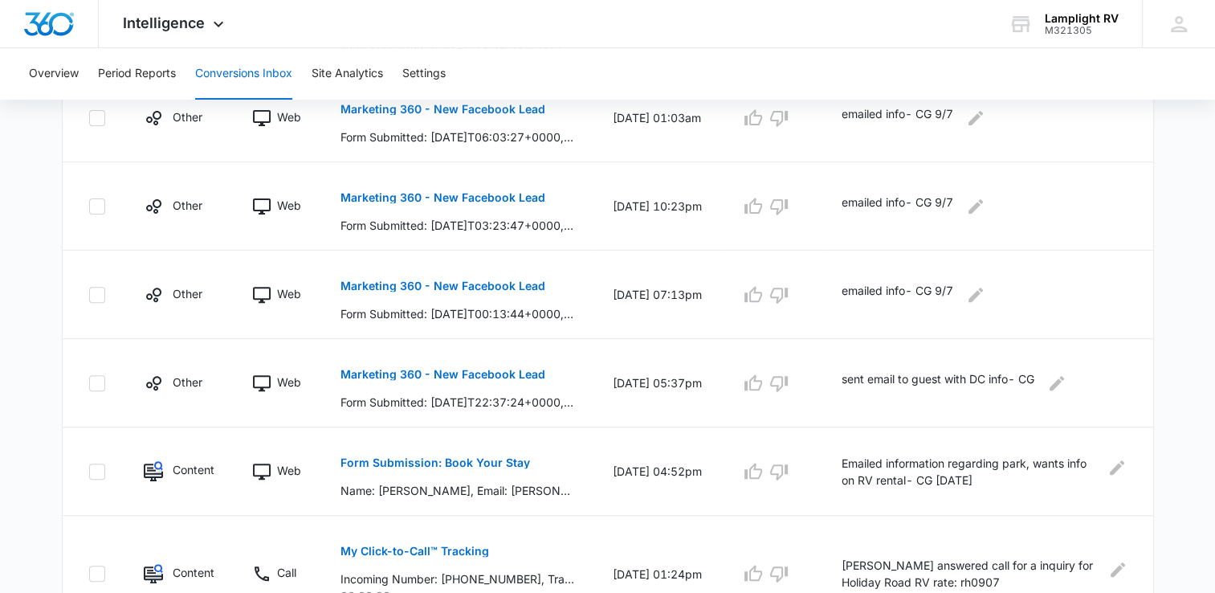
scroll to position [520, 0]
click at [985, 294] on icon "Edit Comments" at bounding box center [975, 294] width 19 height 19
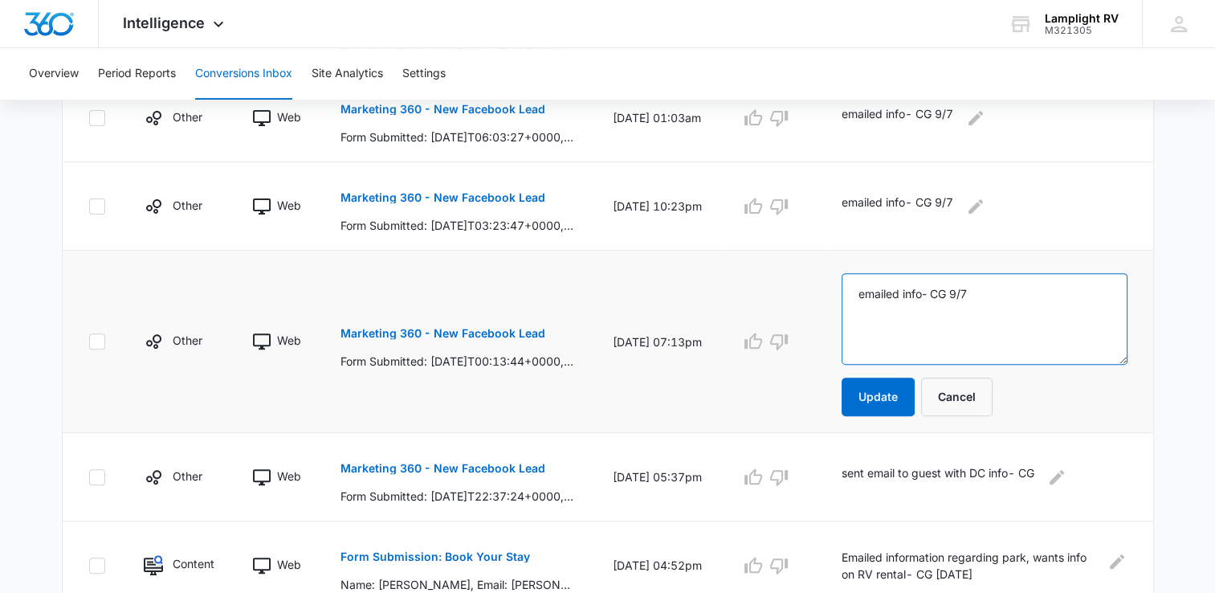
click at [936, 292] on textarea "emailed info- CG 9/7" at bounding box center [985, 319] width 286 height 92
click at [504, 330] on p "Marketing 360 - New Facebook Lead" at bounding box center [443, 333] width 205 height 11
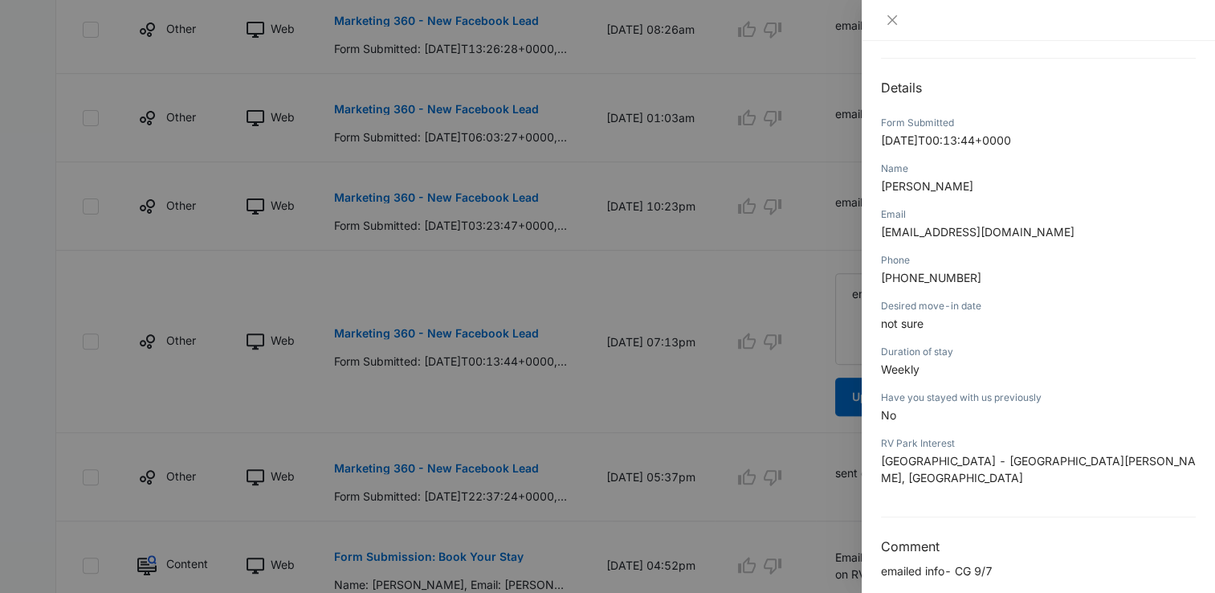
scroll to position [0, 0]
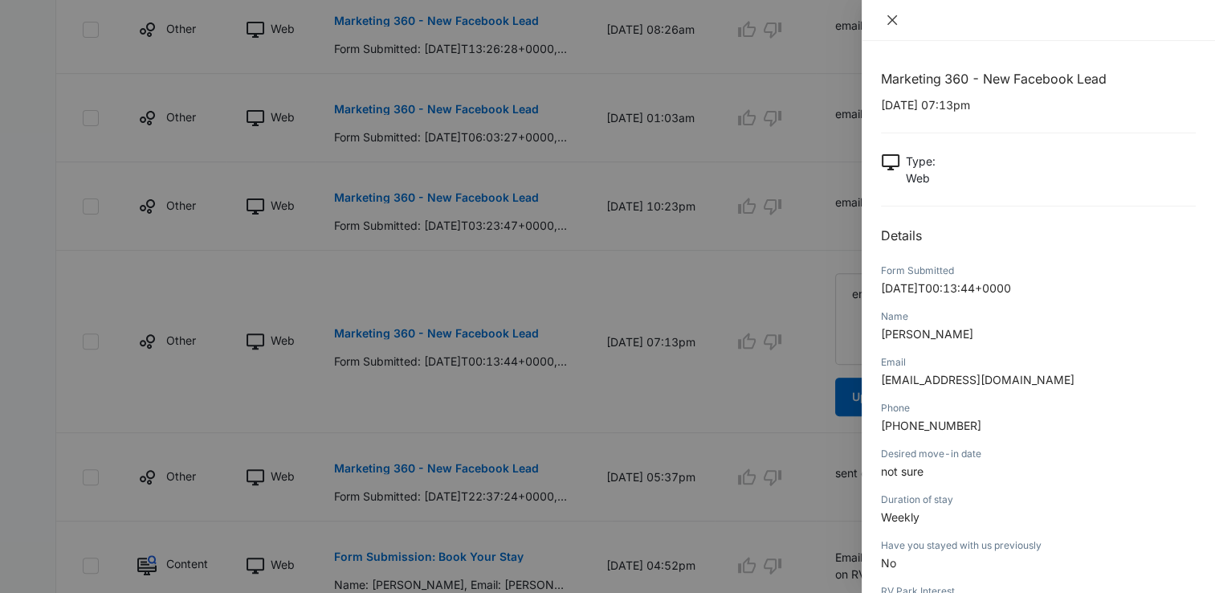
click at [895, 25] on icon "close" at bounding box center [892, 20] width 13 height 13
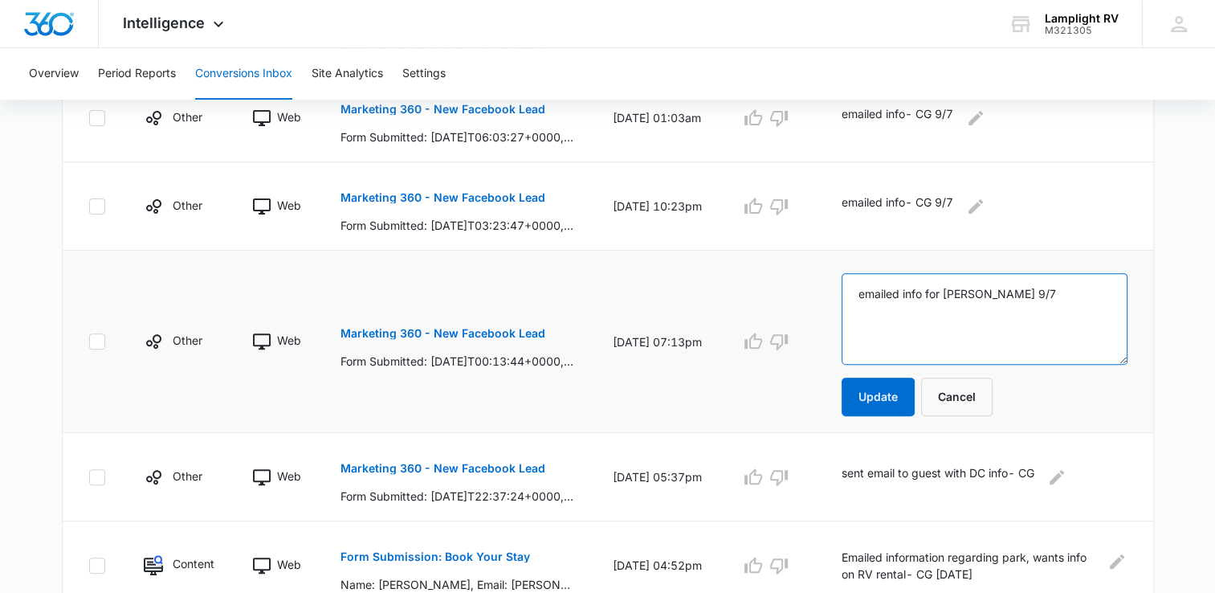
click at [965, 292] on textarea "emailed info for LR- CG 9/7" at bounding box center [985, 319] width 286 height 92
click at [973, 290] on textarea "emailed info for HR- CG 9/7" at bounding box center [985, 319] width 286 height 92
type textarea "emailed info for HR- CG 9/7"
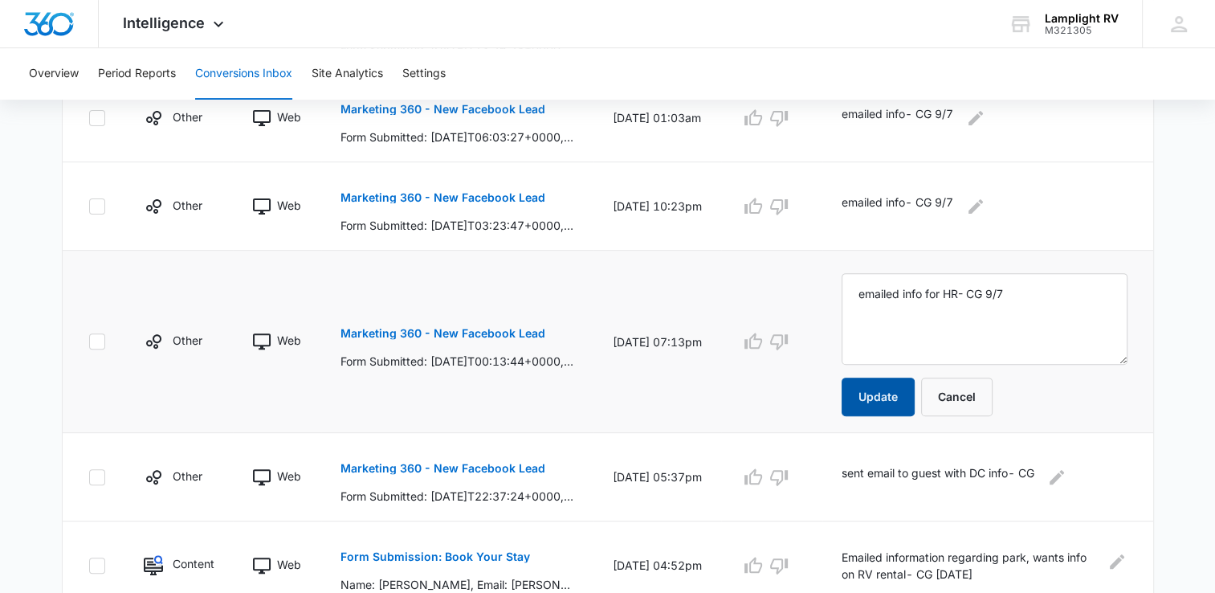
click at [903, 394] on button "Update" at bounding box center [878, 396] width 73 height 39
click at [523, 199] on p "Marketing 360 - New Facebook Lead" at bounding box center [443, 197] width 205 height 11
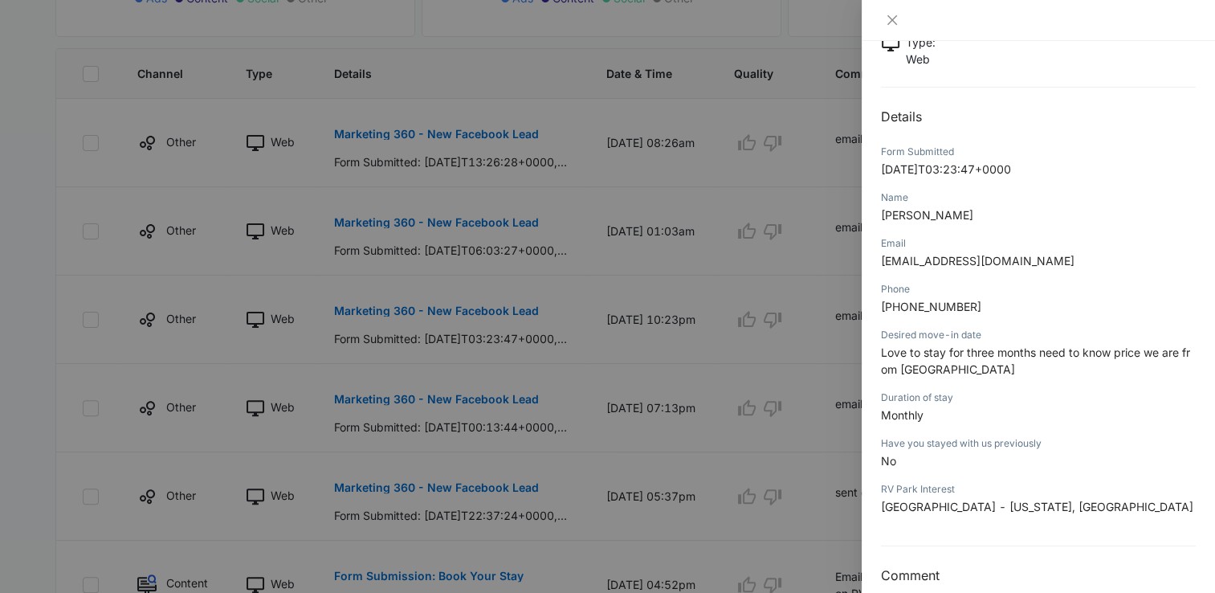
scroll to position [164, 0]
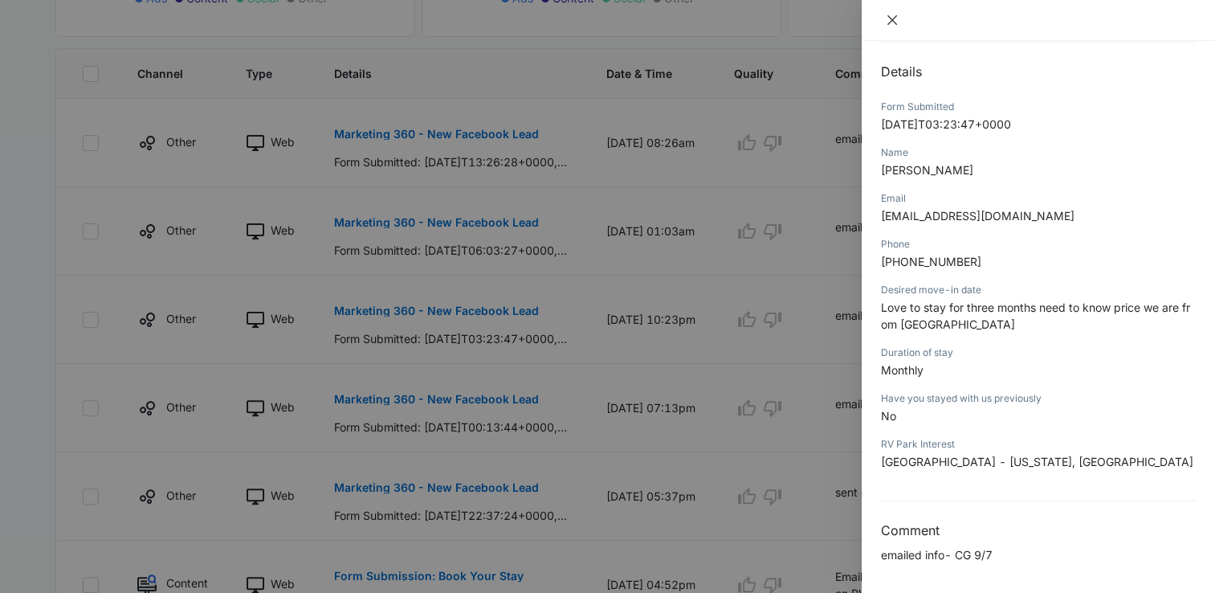
click at [898, 26] on icon "close" at bounding box center [892, 20] width 13 height 13
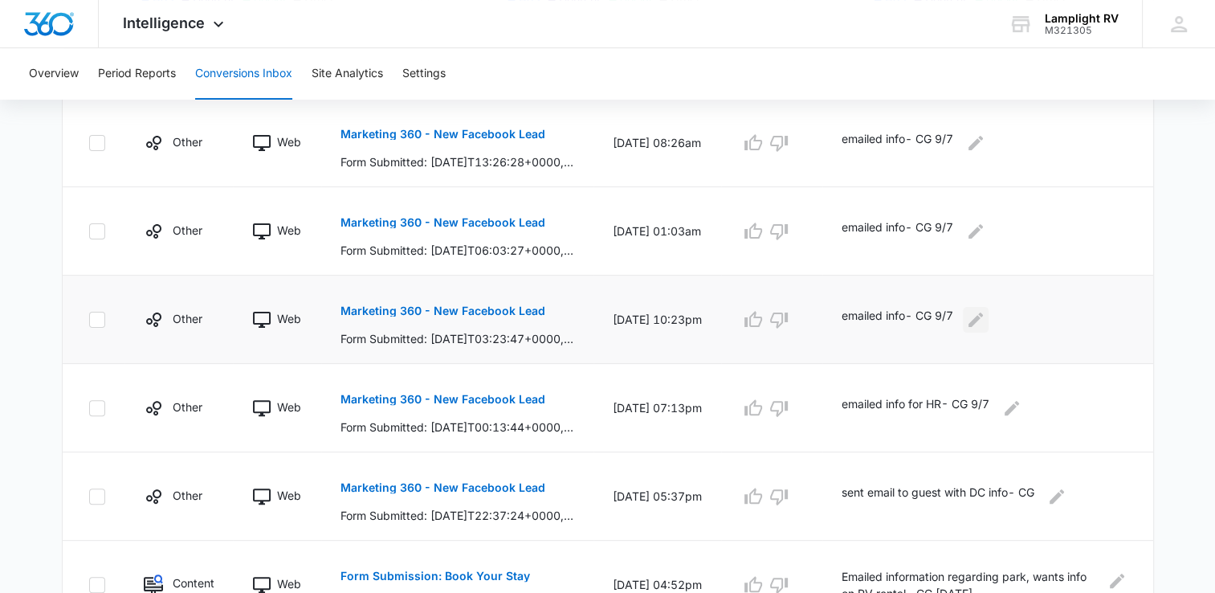
click at [981, 312] on icon "Edit Comments" at bounding box center [975, 319] width 19 height 19
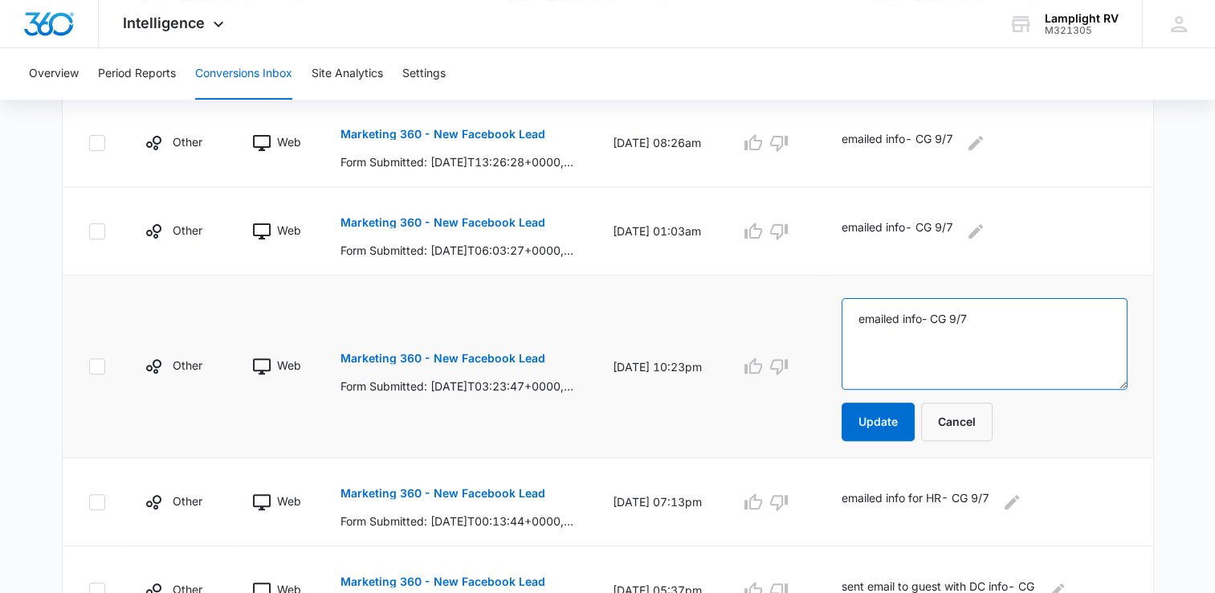
click at [938, 315] on textarea "emailed info- CG 9/7" at bounding box center [985, 344] width 286 height 92
type textarea "emailed info LR- CG 9/7"
click at [899, 416] on button "Update" at bounding box center [878, 421] width 73 height 39
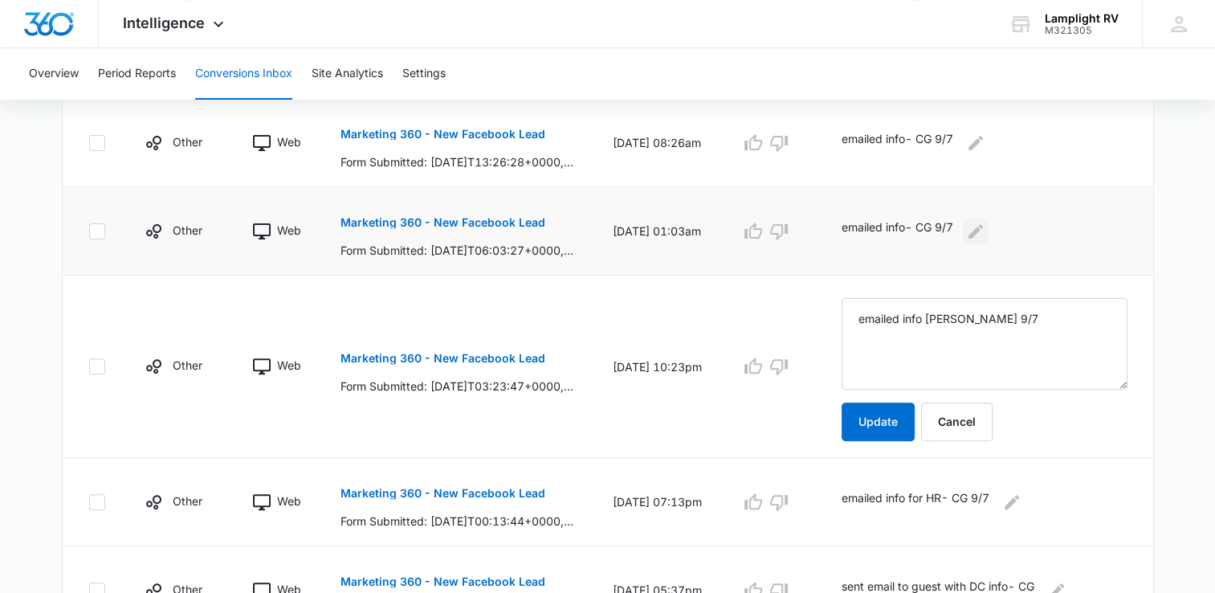
click at [989, 234] on button "Edit Comments" at bounding box center [976, 231] width 26 height 26
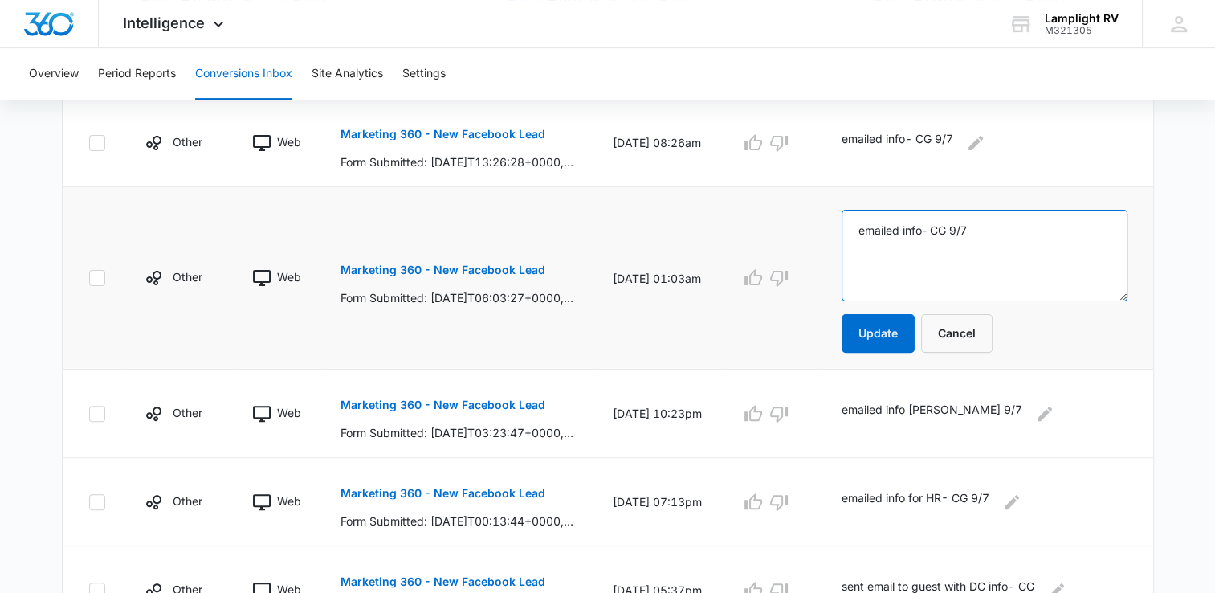
click at [934, 225] on textarea "emailed info- CG 9/7" at bounding box center [985, 256] width 286 height 92
type textarea "emailed info HR- CG 9/7"
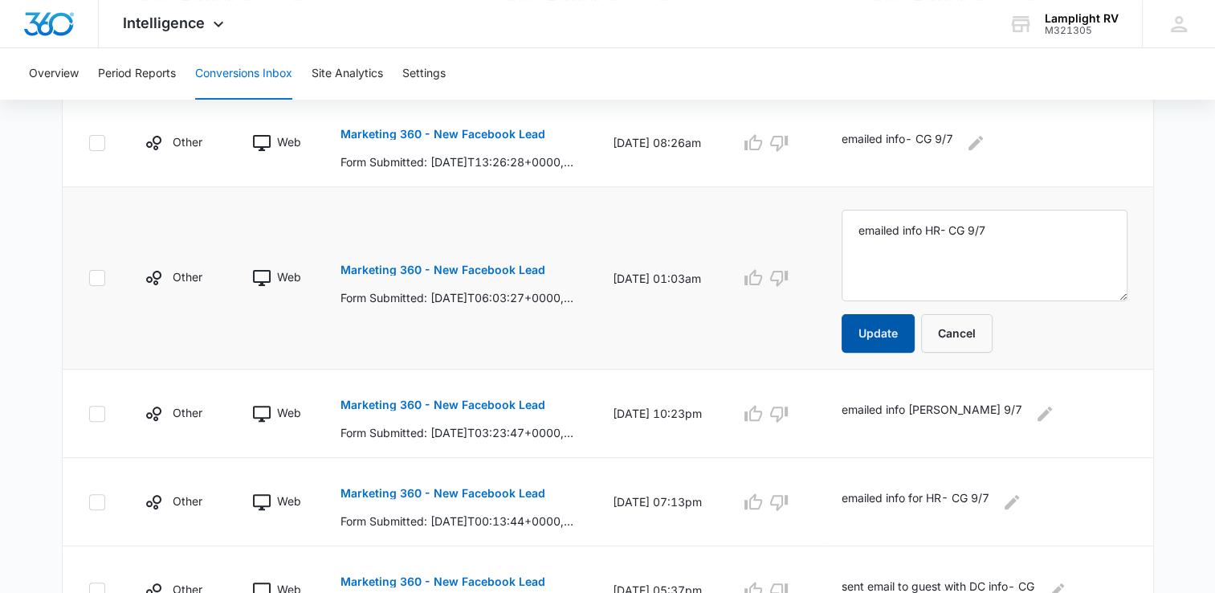
click at [898, 332] on button "Update" at bounding box center [878, 333] width 73 height 39
click at [983, 147] on icon "Edit Comments" at bounding box center [976, 142] width 14 height 14
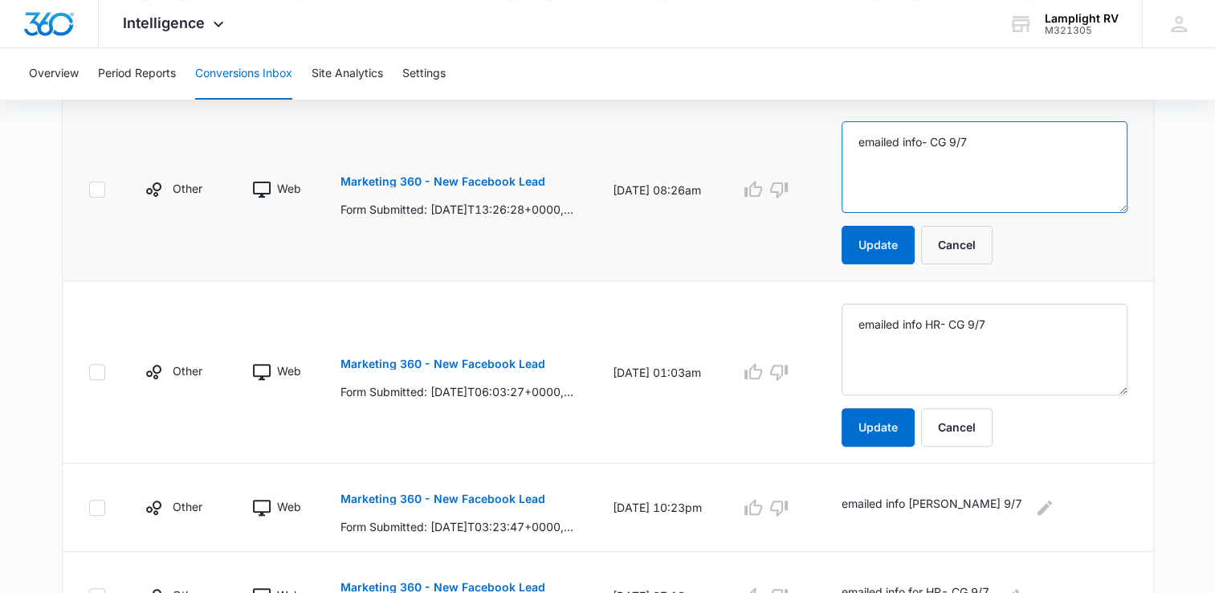
click at [911, 135] on textarea "emailed info- CG 9/7" at bounding box center [985, 167] width 286 height 92
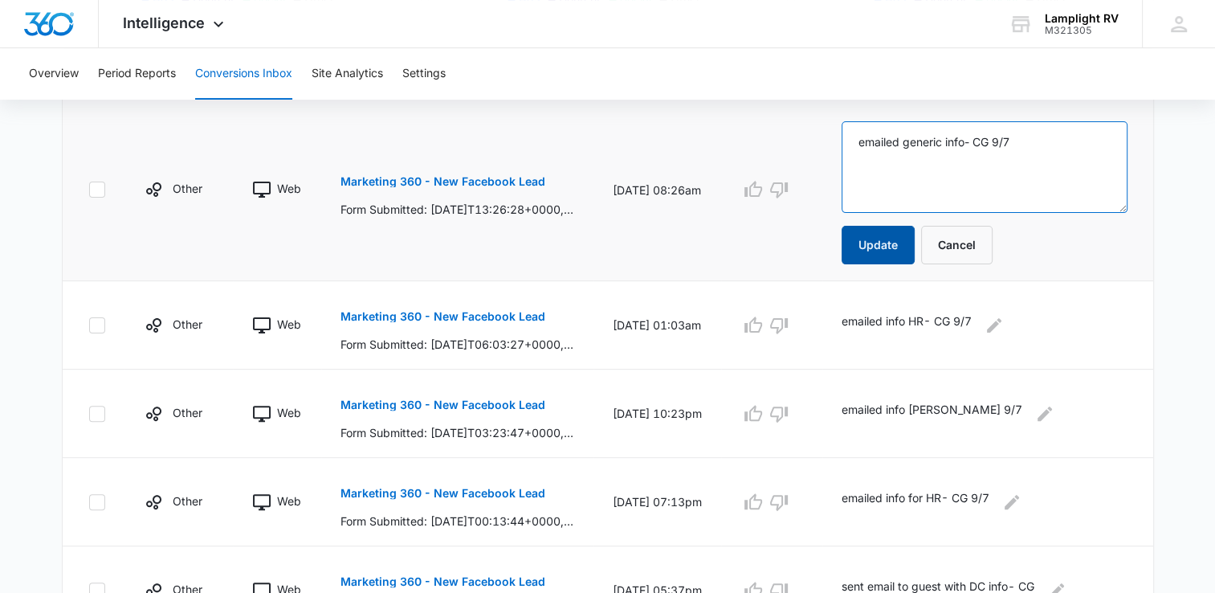
type textarea "emailed generic info- CG 9/7"
click at [898, 234] on button "Update" at bounding box center [878, 245] width 73 height 39
click at [897, 255] on button "Update" at bounding box center [878, 245] width 73 height 39
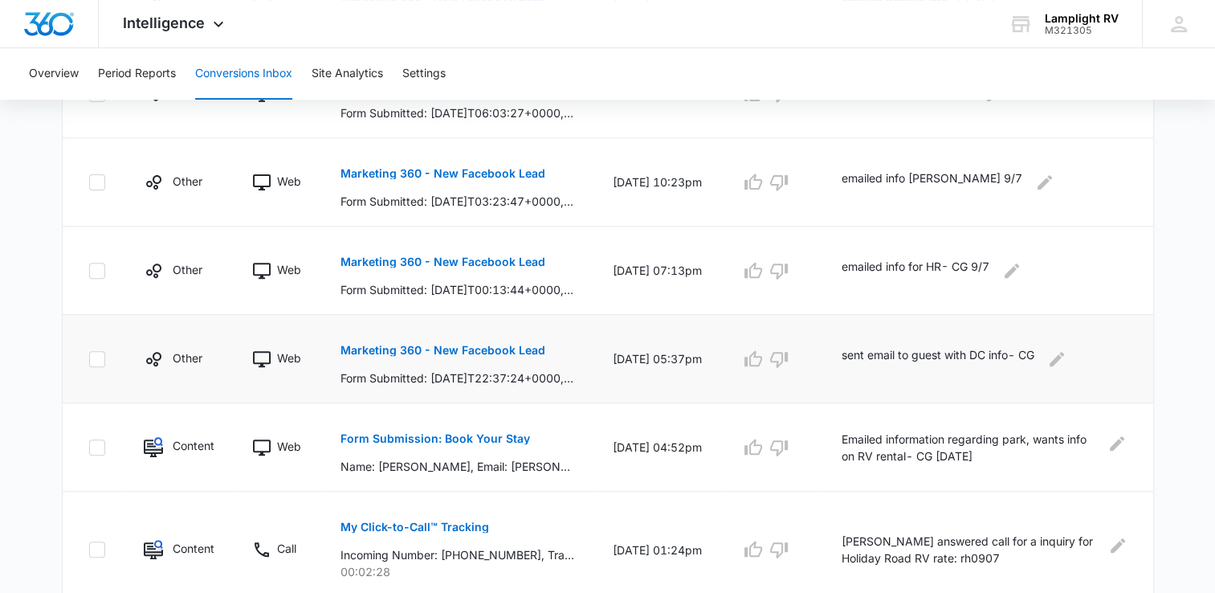
scroll to position [545, 0]
